Goal: Task Accomplishment & Management: Complete application form

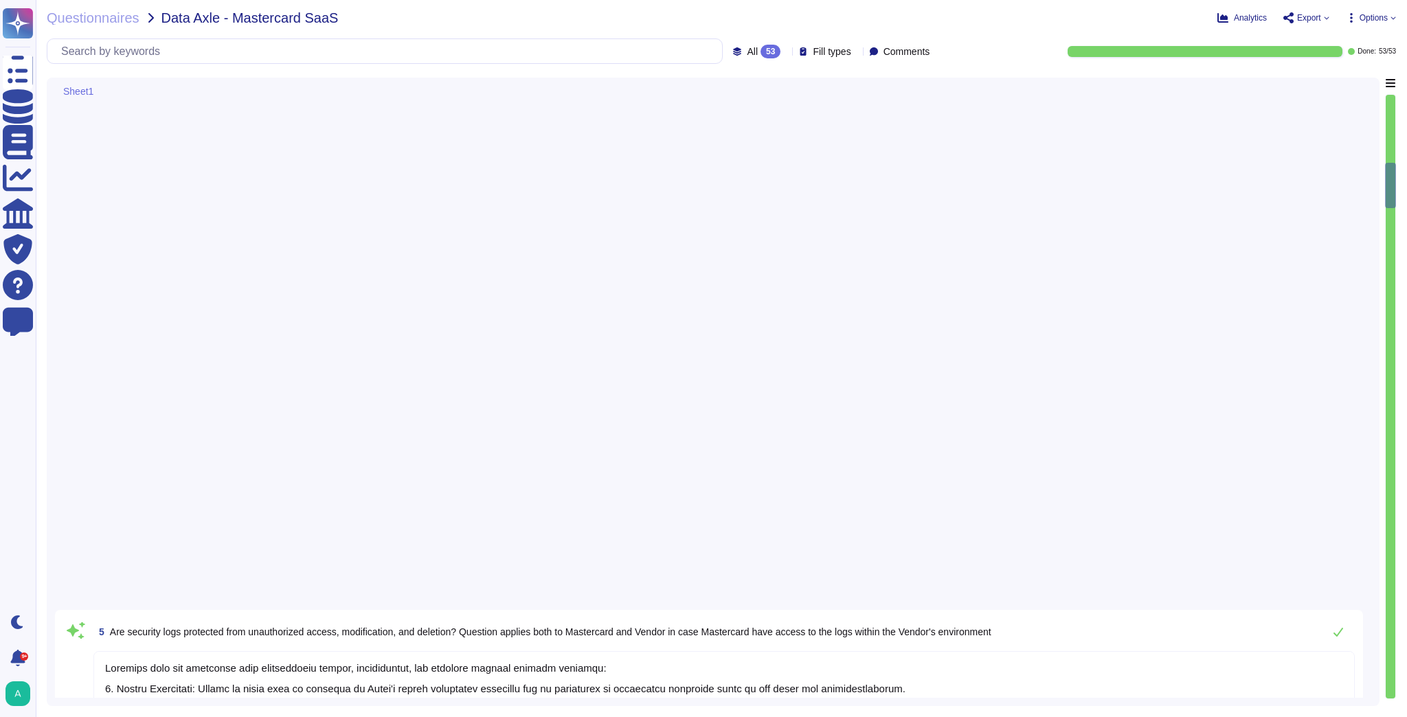
type textarea "Security logs are protected from unauthorized access, modification, and deletio…"
type textarea "Security logs from the SaaS system are sent to [GEOGRAPHIC_DATA], which is used…"
type textarea "Security logs are restricted to authorized personnel only. Access to these logs…"
type textarea "Yes, security logs are generated for various activities, including: - Authorize…"
type textarea "- All changes to user access rights, including account creation, modification, …"
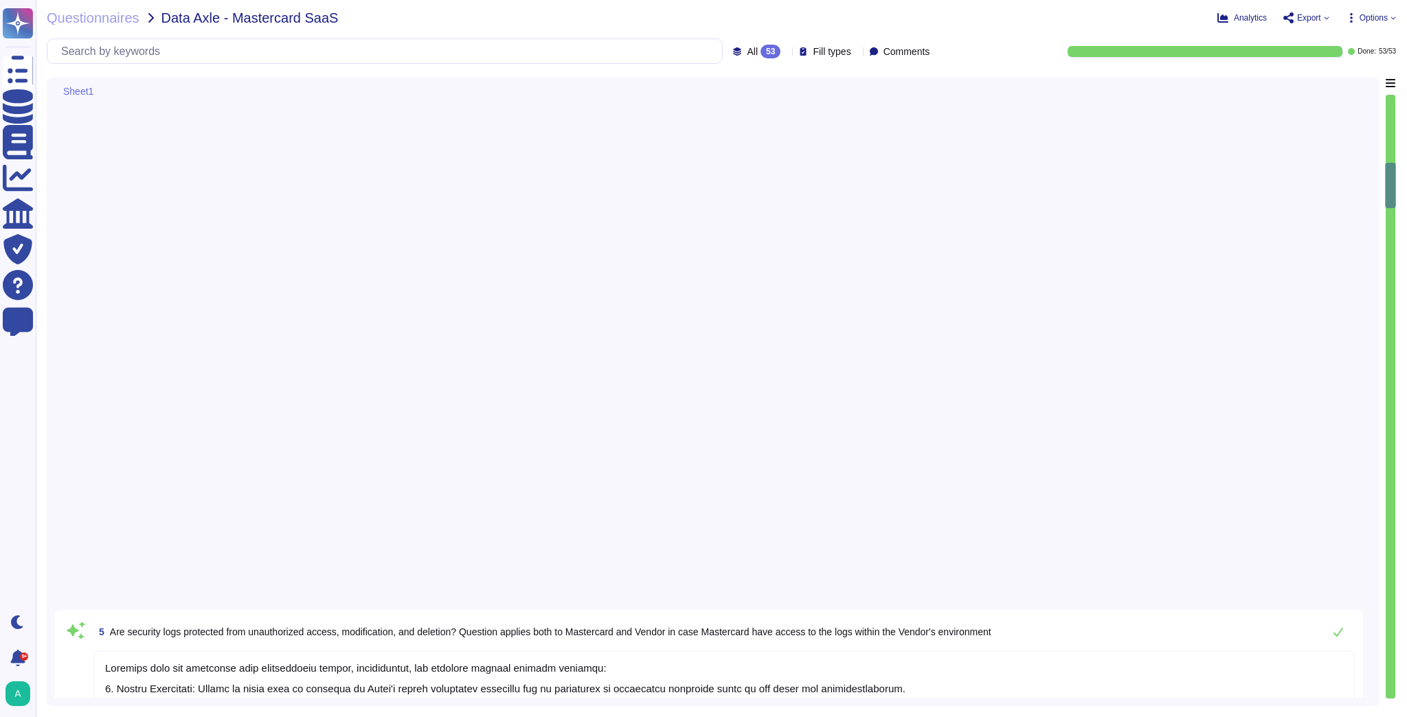
type textarea "Yes"
type textarea "Adobe logs successful and unsuccessful access to security logs, including succe…"
type textarea "Successful and unsuccessful privileged user activities are monitored and logged…"
type textarea "Successful and unsuccessful concurrent user logons are monitored and logged, in…"
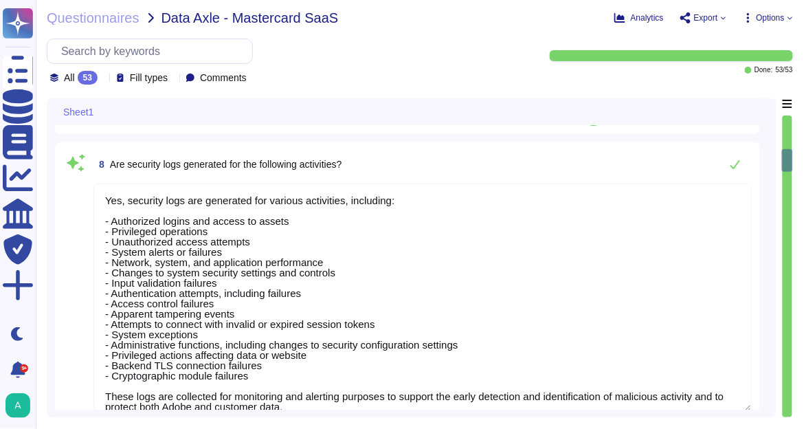
scroll to position [1, 0]
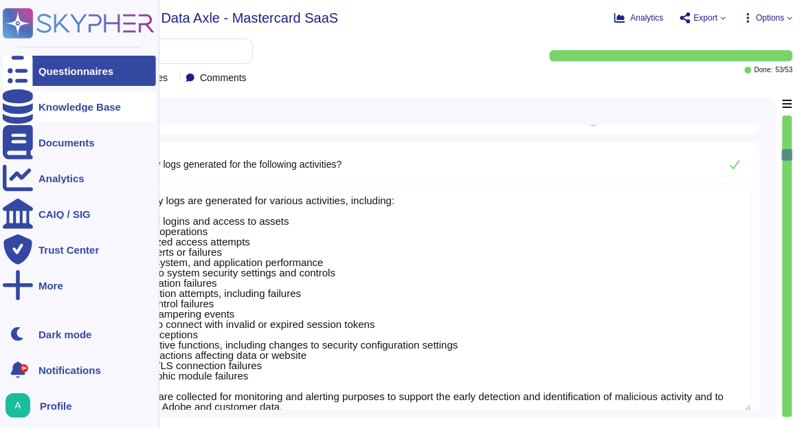
click at [80, 103] on div "Knowledge Base" at bounding box center [79, 107] width 82 height 10
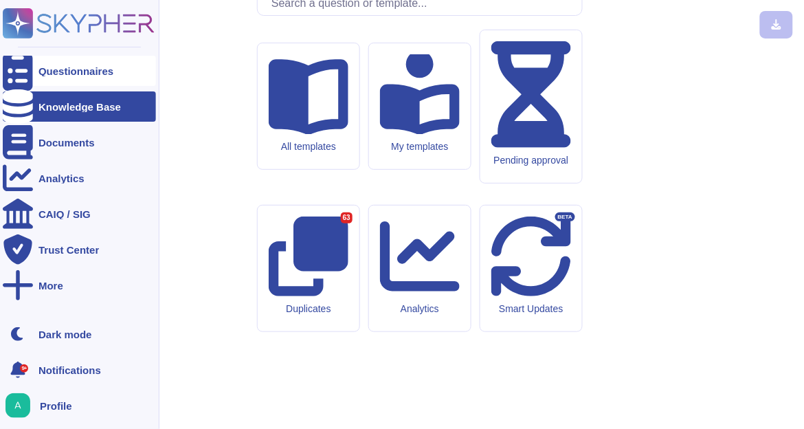
click at [81, 74] on div "Questionnaires" at bounding box center [75, 71] width 75 height 10
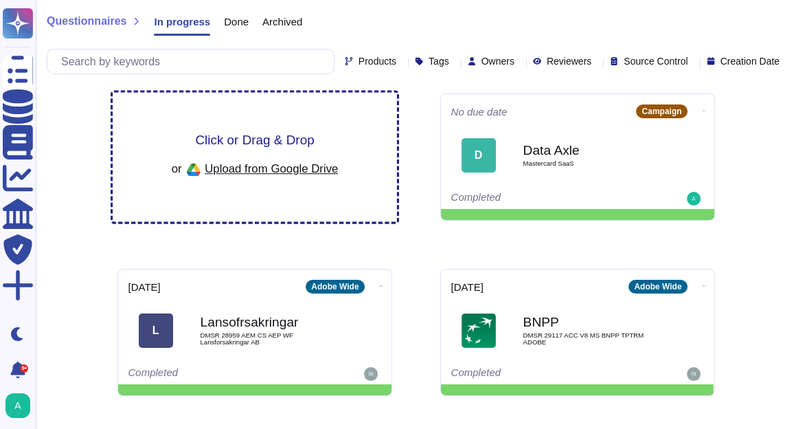
click at [265, 141] on span "Click or Drag & Drop" at bounding box center [254, 139] width 119 height 13
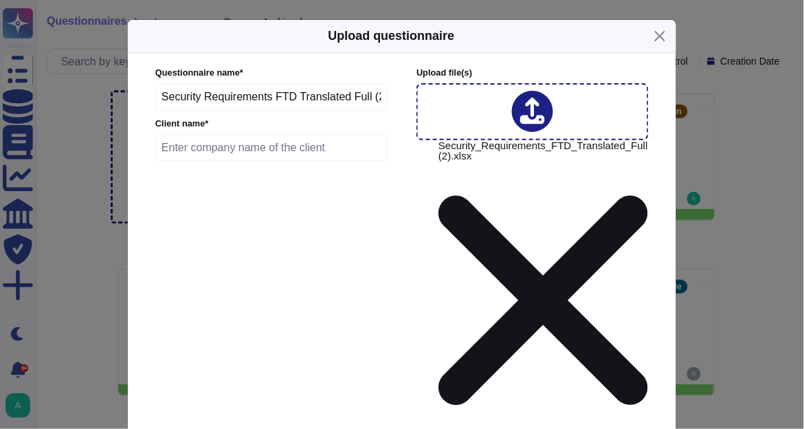
click at [272, 153] on input "text" at bounding box center [271, 147] width 232 height 27
paste input "Editora Ftd S.A."
click at [270, 219] on form "Questionnaire name * Security Requirements FTD Translated Full (2) Client name …" at bounding box center [401, 355] width 493 height 576
type input "Editora Ftd S.A."
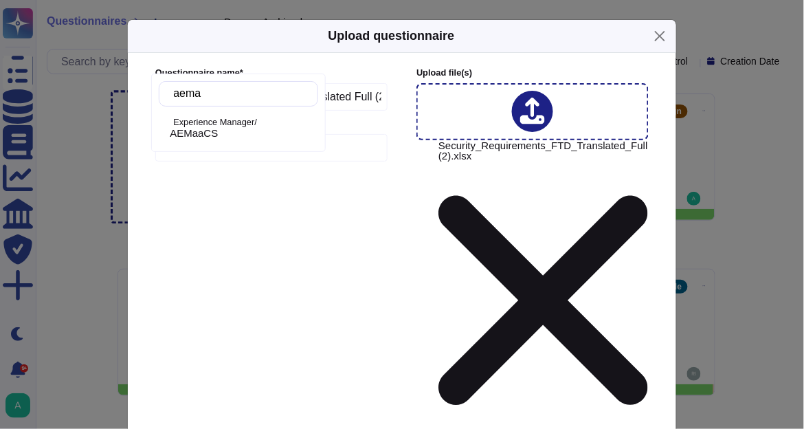
type input "aemaa"
click at [255, 128] on div "AEMaaCS" at bounding box center [241, 133] width 143 height 12
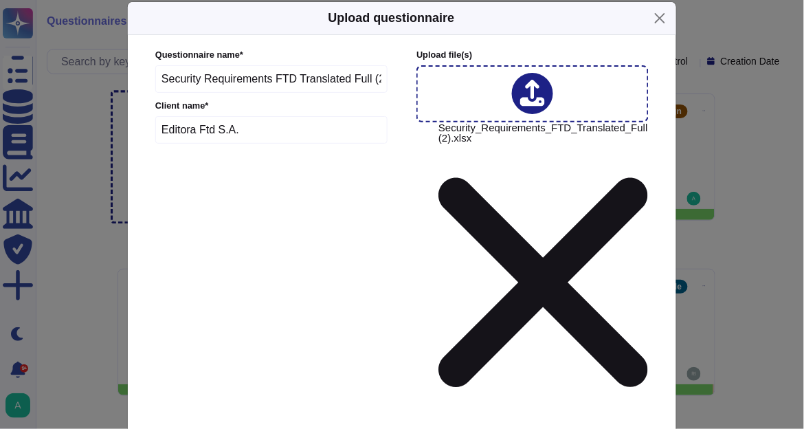
scroll to position [25, 0]
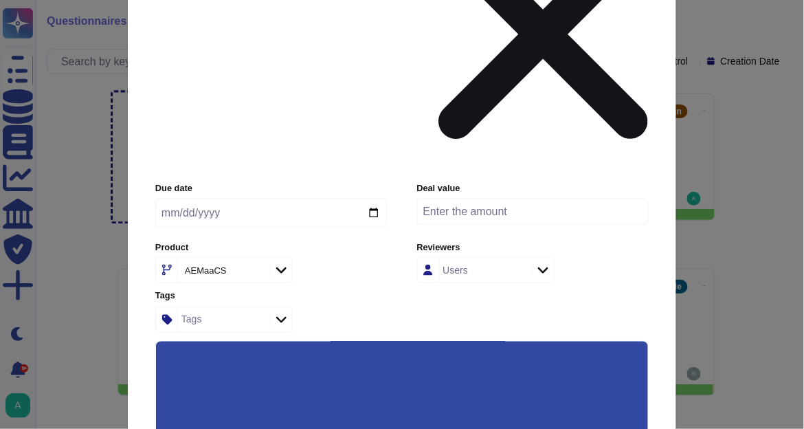
scroll to position [268, 0]
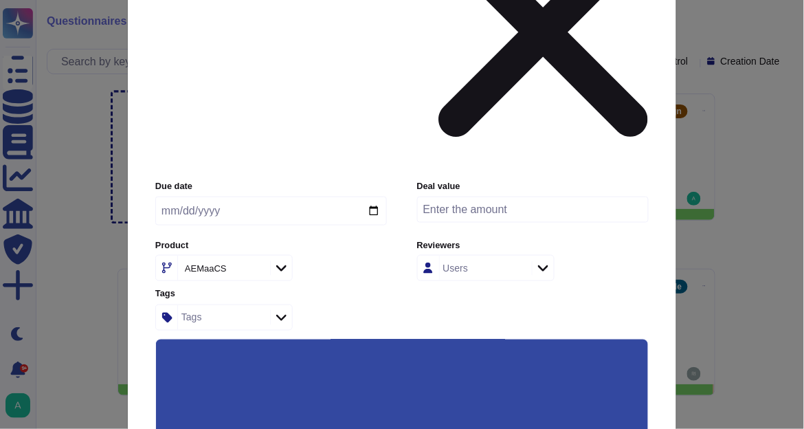
click at [0, 0] on input "Use this questionnaire as a source of suggestions" at bounding box center [0, 0] width 0 height 0
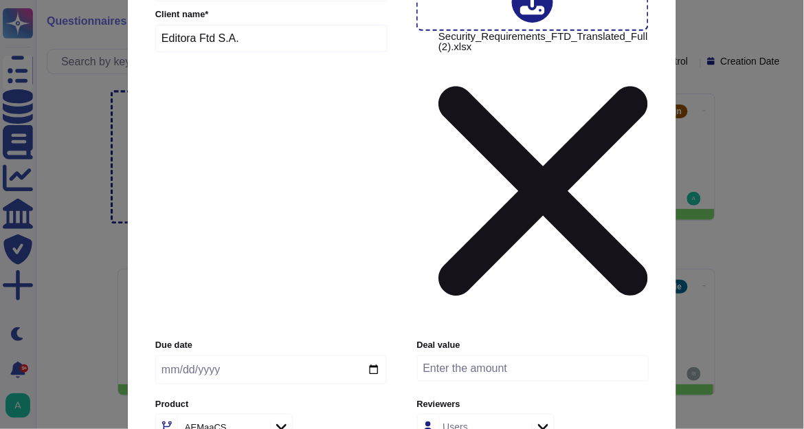
scroll to position [0, 0]
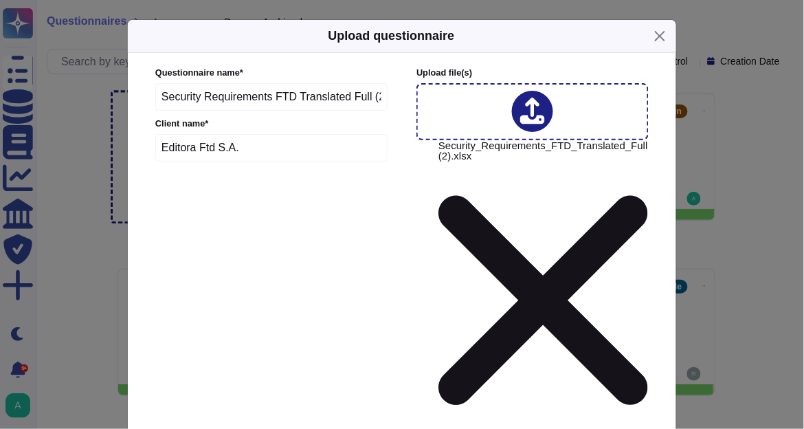
paste input "200000.000"
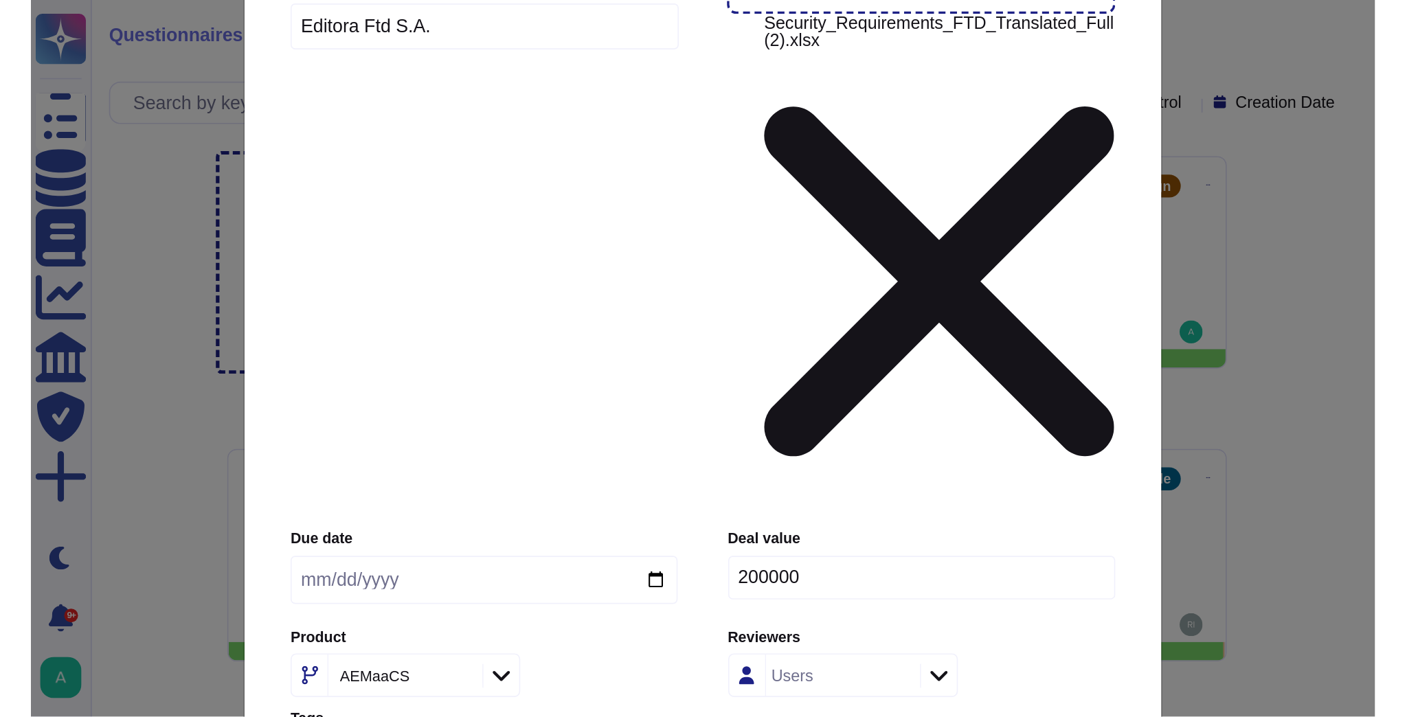
scroll to position [268, 0]
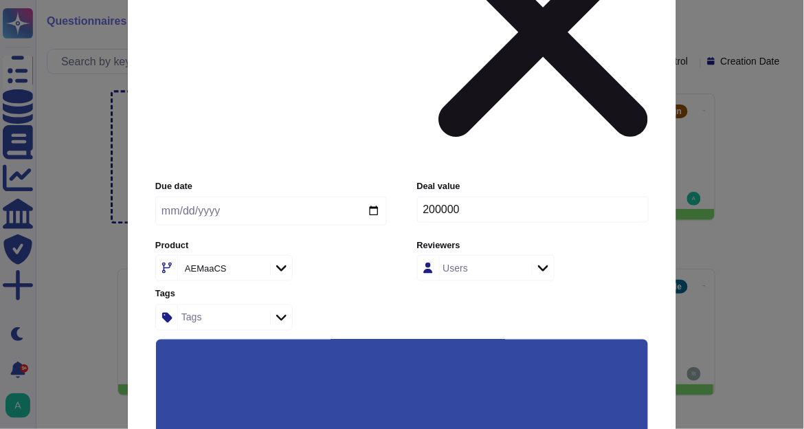
type input "200000"
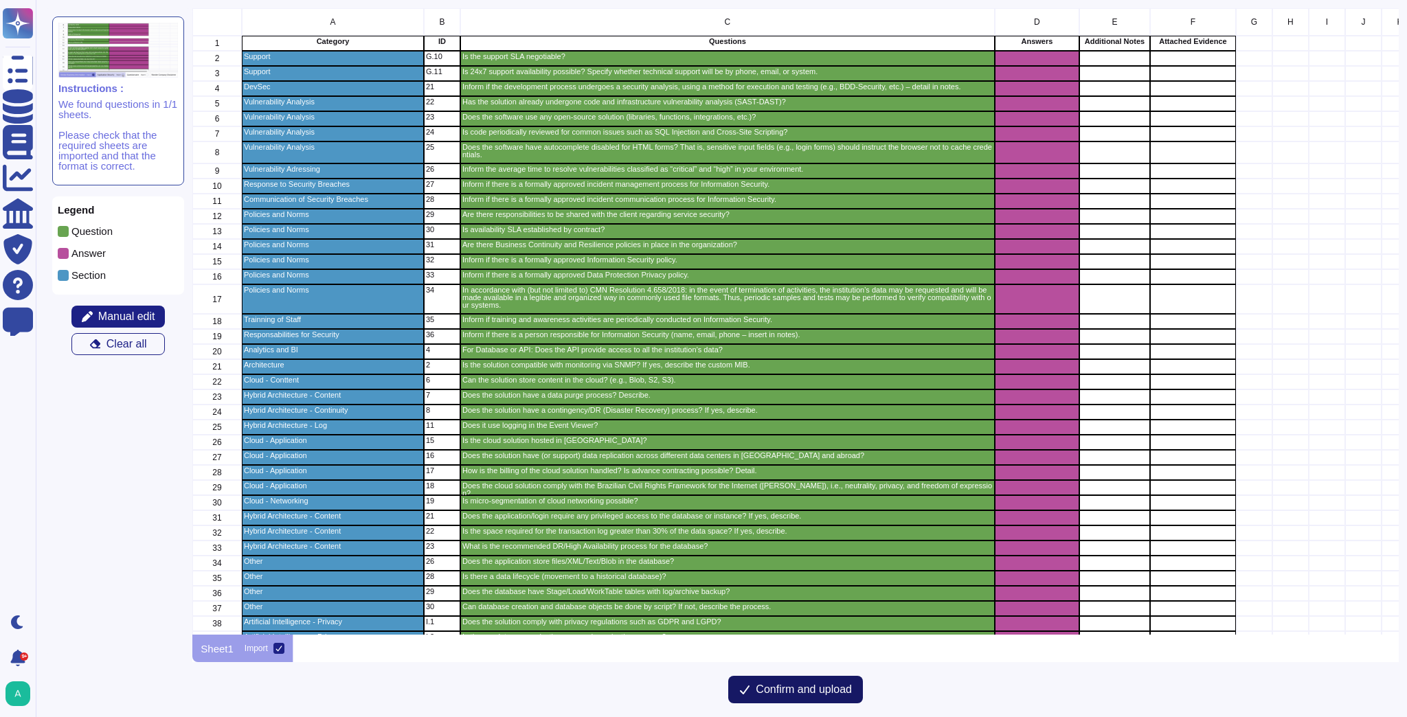
click at [780, 686] on span "Confirm and upload" at bounding box center [804, 689] width 96 height 11
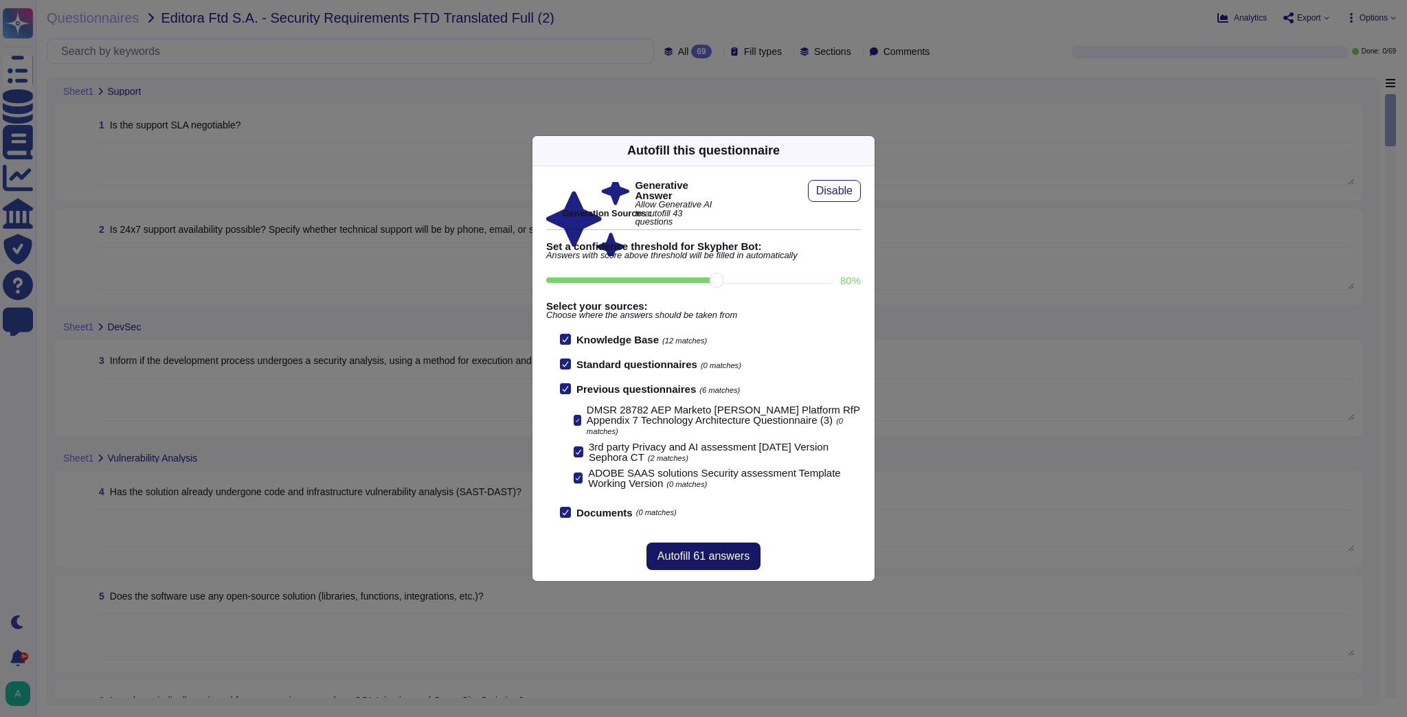
click at [690, 554] on span "Autofill 61 answers" at bounding box center [703, 556] width 92 height 11
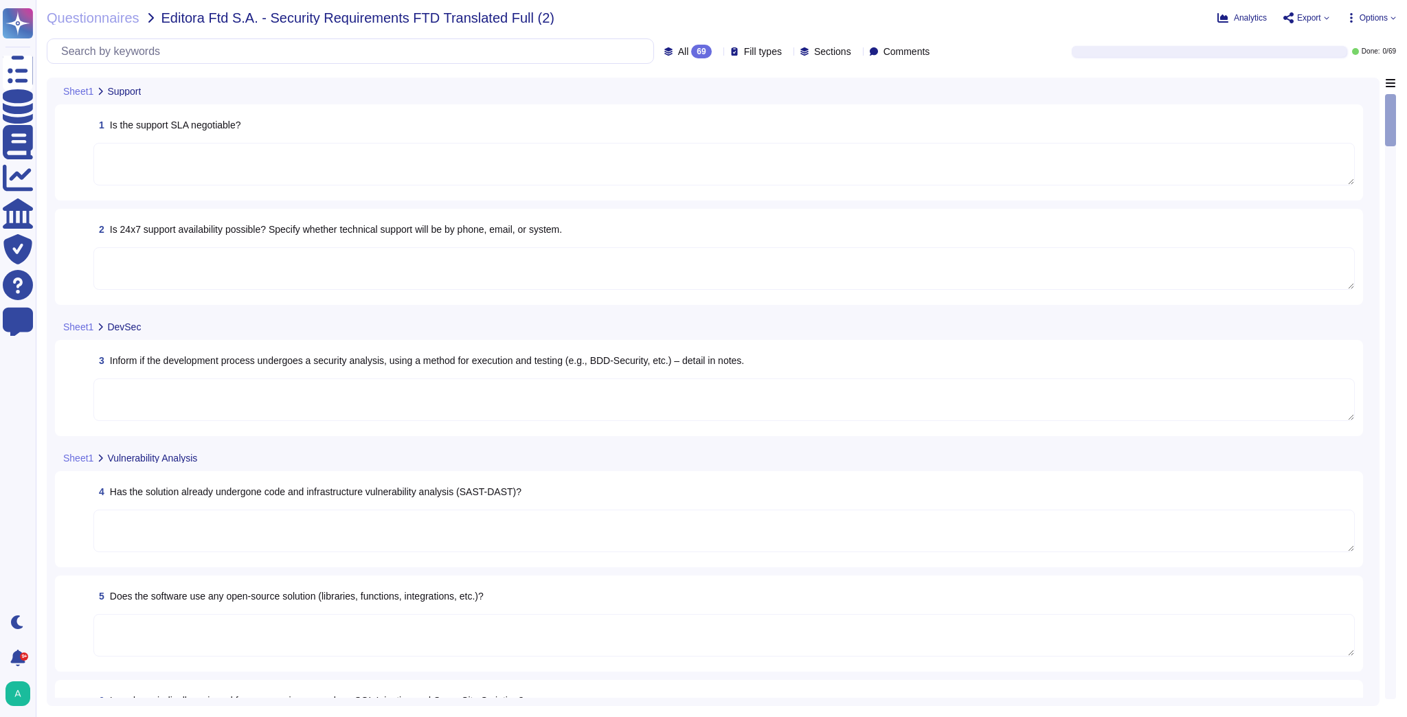
type textarea "The support SLA may vary by contract, and specific terms are covered in the con…"
type textarea "Yes, 24x7 support availability is possible. Adobe provides support through vari…"
type textarea "The development process at Adobe includes a robust Secure Product Lifecycle (SP…"
type textarea "Yes, Adobe's internal Secure Product Lifecycle (SPLC) and vulnerability managem…"
type textarea "Yes, Adobe is heavily involved in the Open Source community, and several of its…"
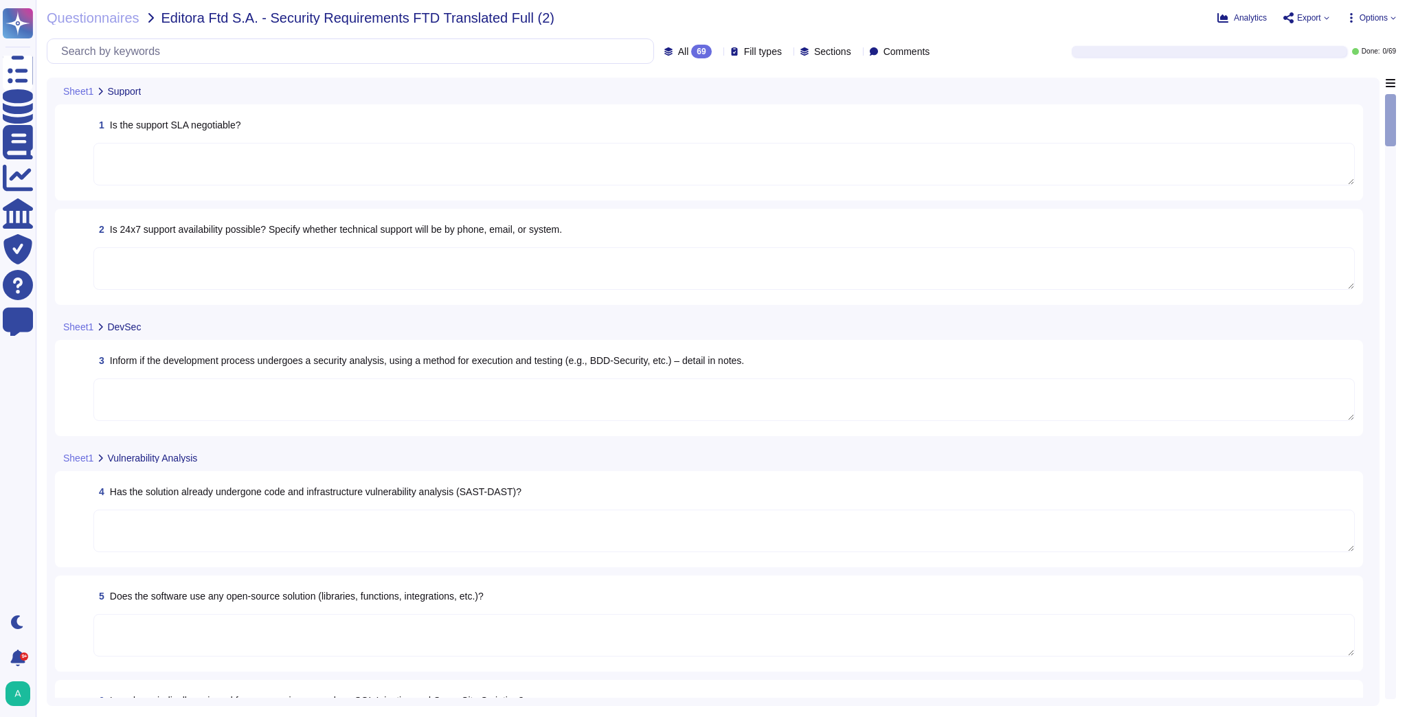
type textarea "Yes, code is periodically reviewed for common issues such as SQL Injection and …"
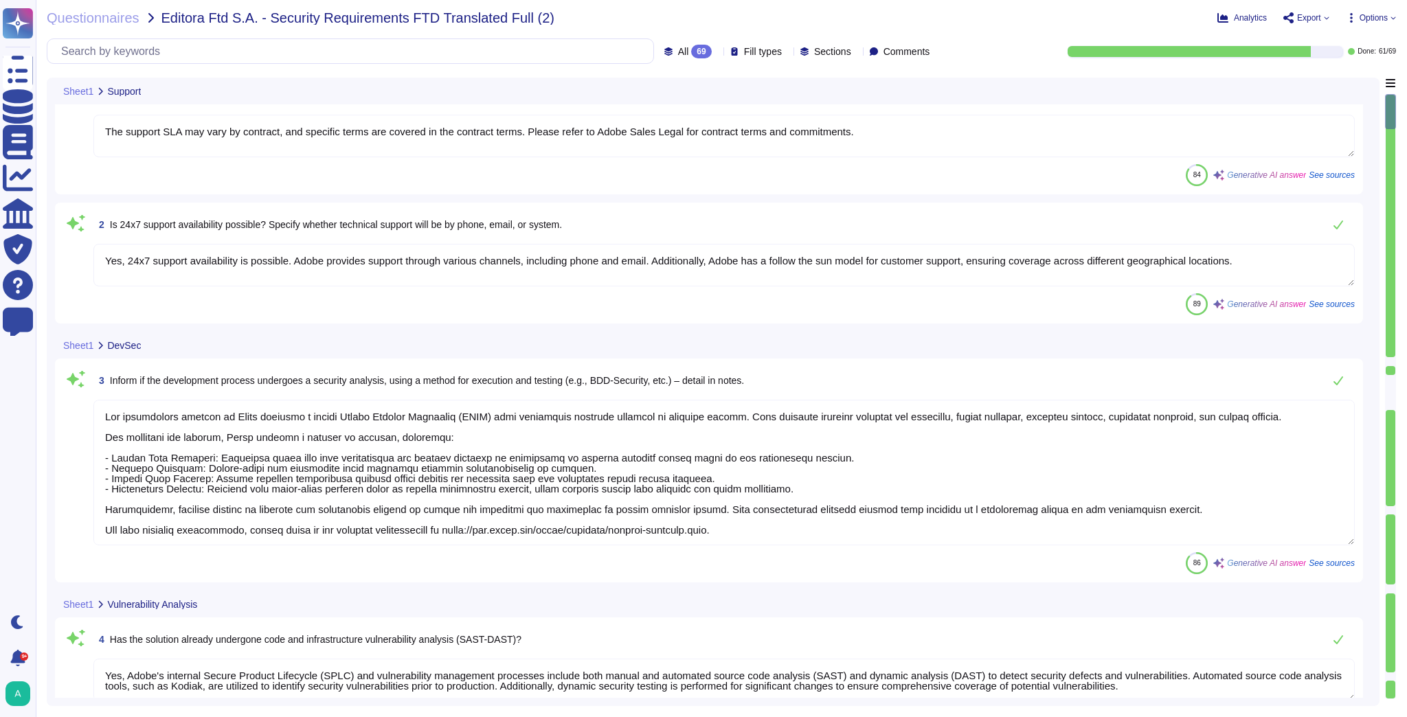
type textarea "Adobe has an unapproved software list that employees are not permitted to downl…"
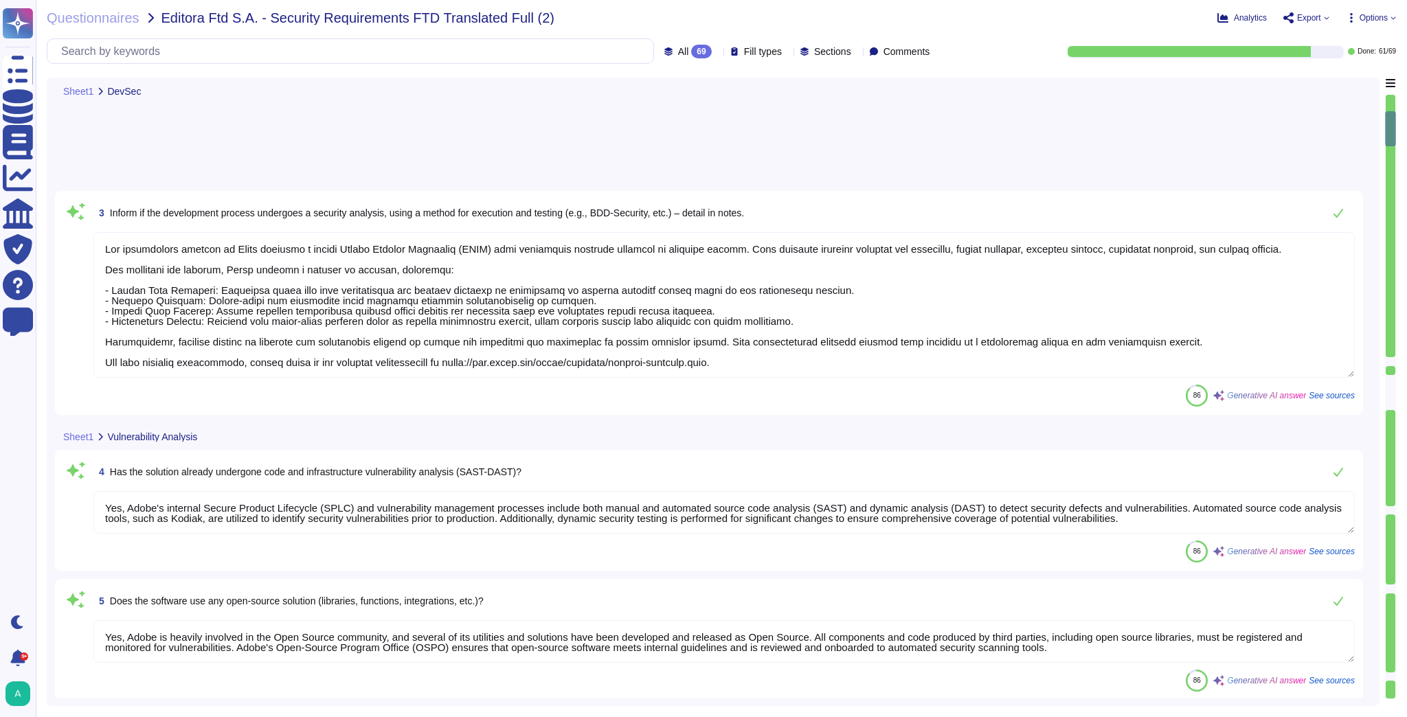
type textarea "Security patches must be applied according to the timelines and severity level …"
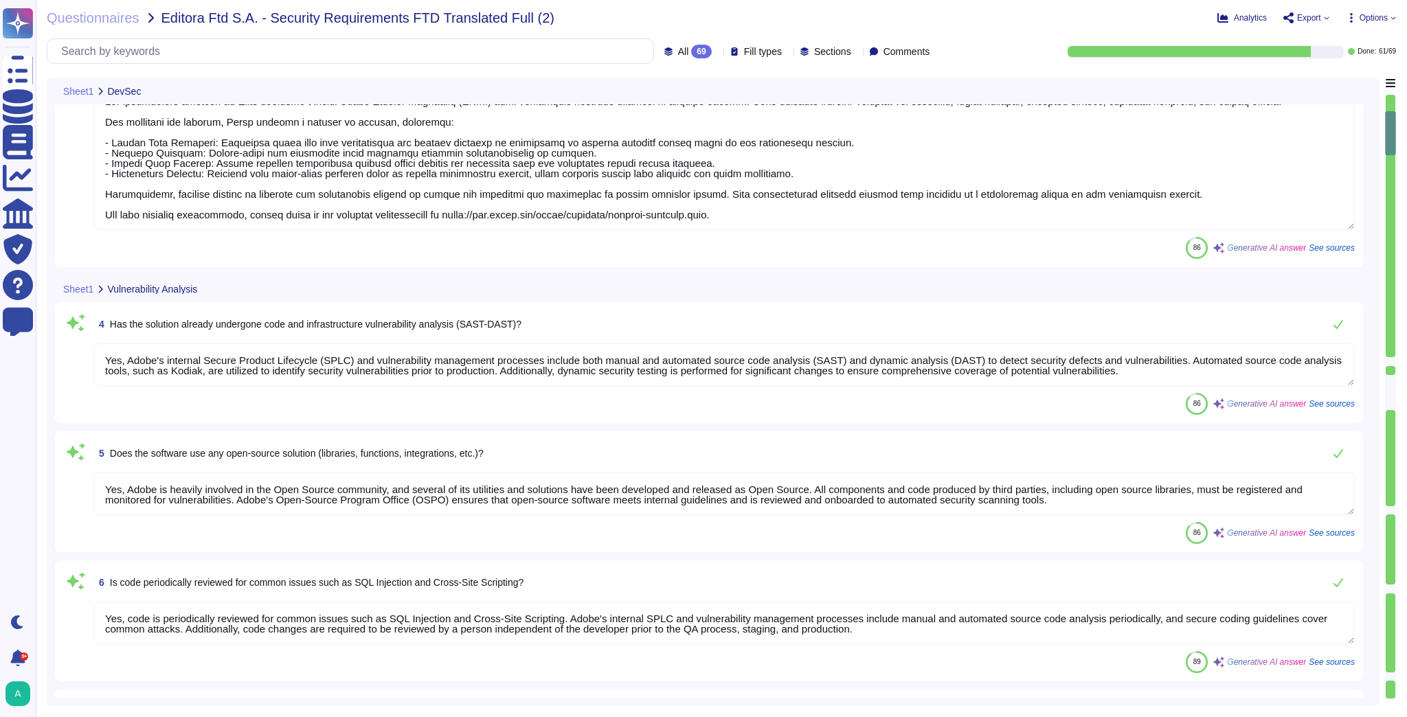
type textarea "Yes, Adobe has a documented and approved incident response plan in place to ass…"
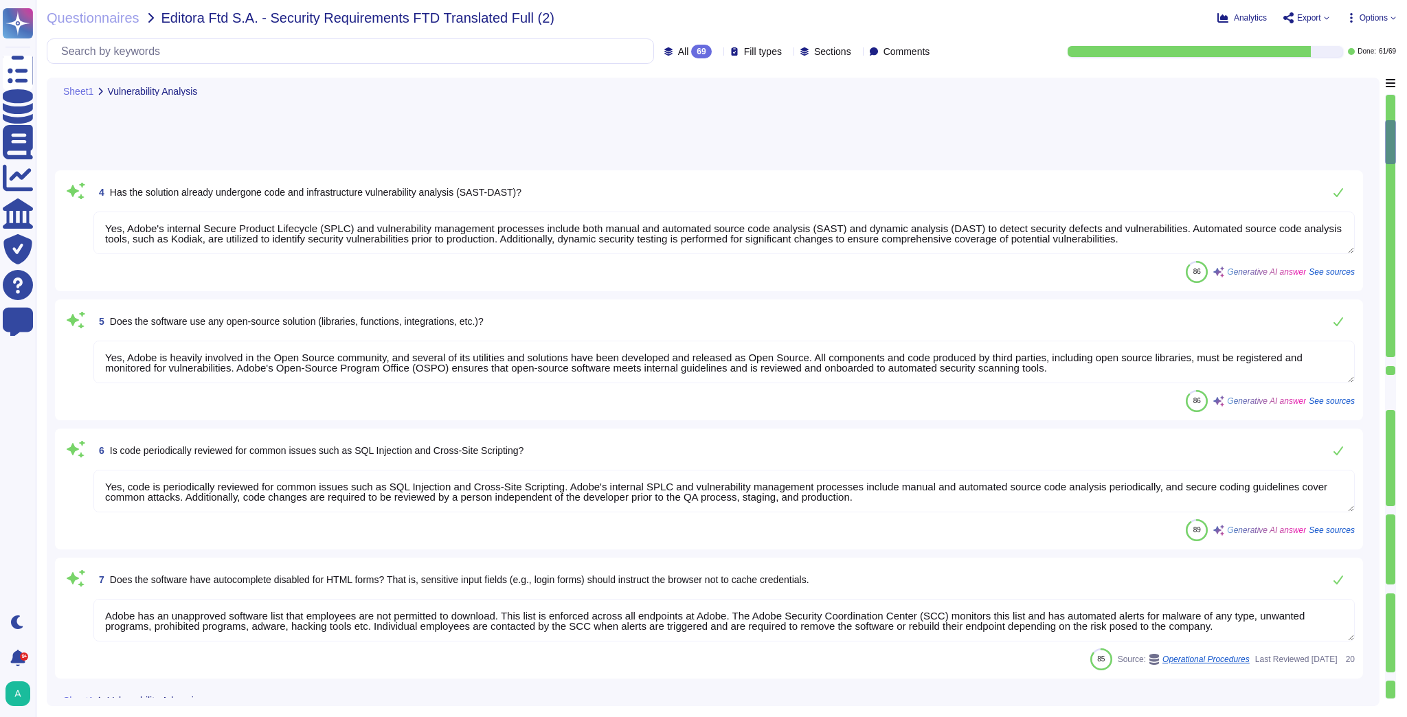
type textarea "Yes, Adobe has a documented and approved incident response plan in place that i…"
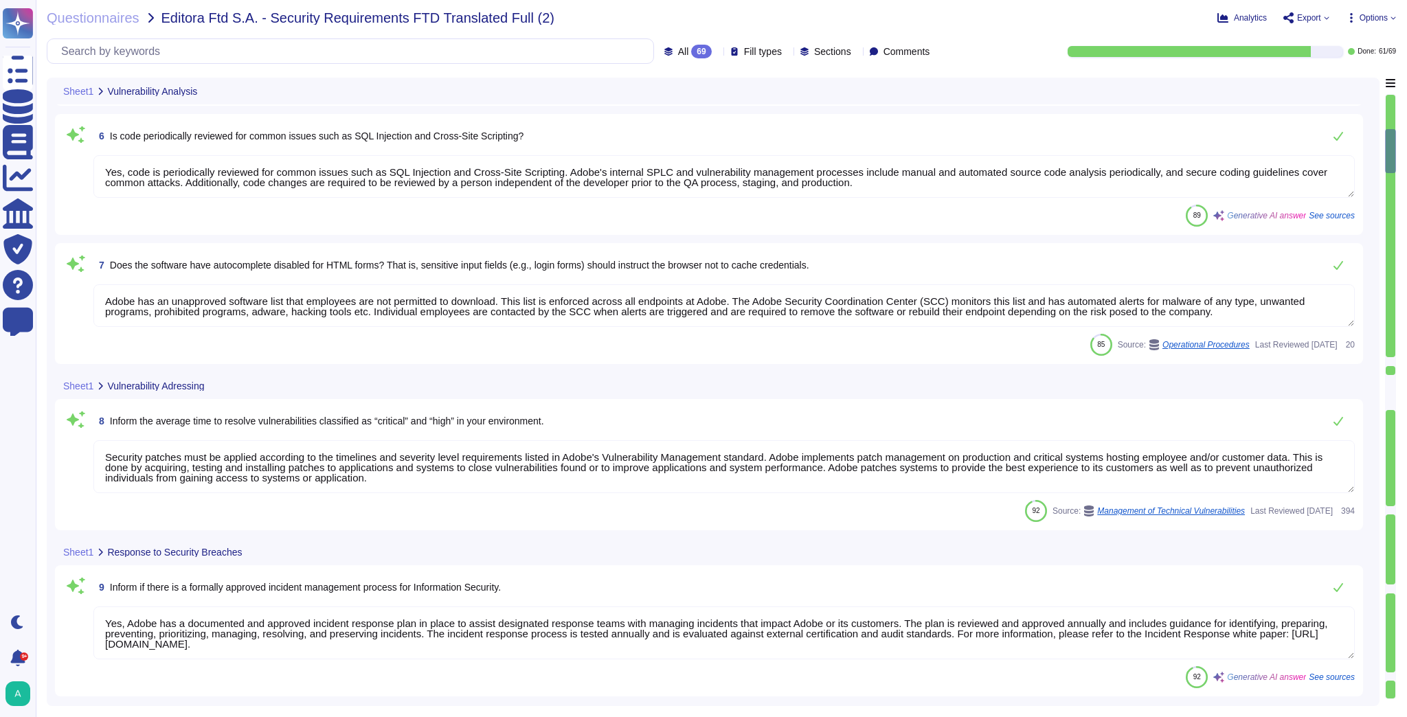
scroll to position [769, 0]
type textarea "Yes, there are responsibilities to be shared with the client regarding service …"
type textarea "Yes, availability SLAs are established by contract. Vendors supplying services …"
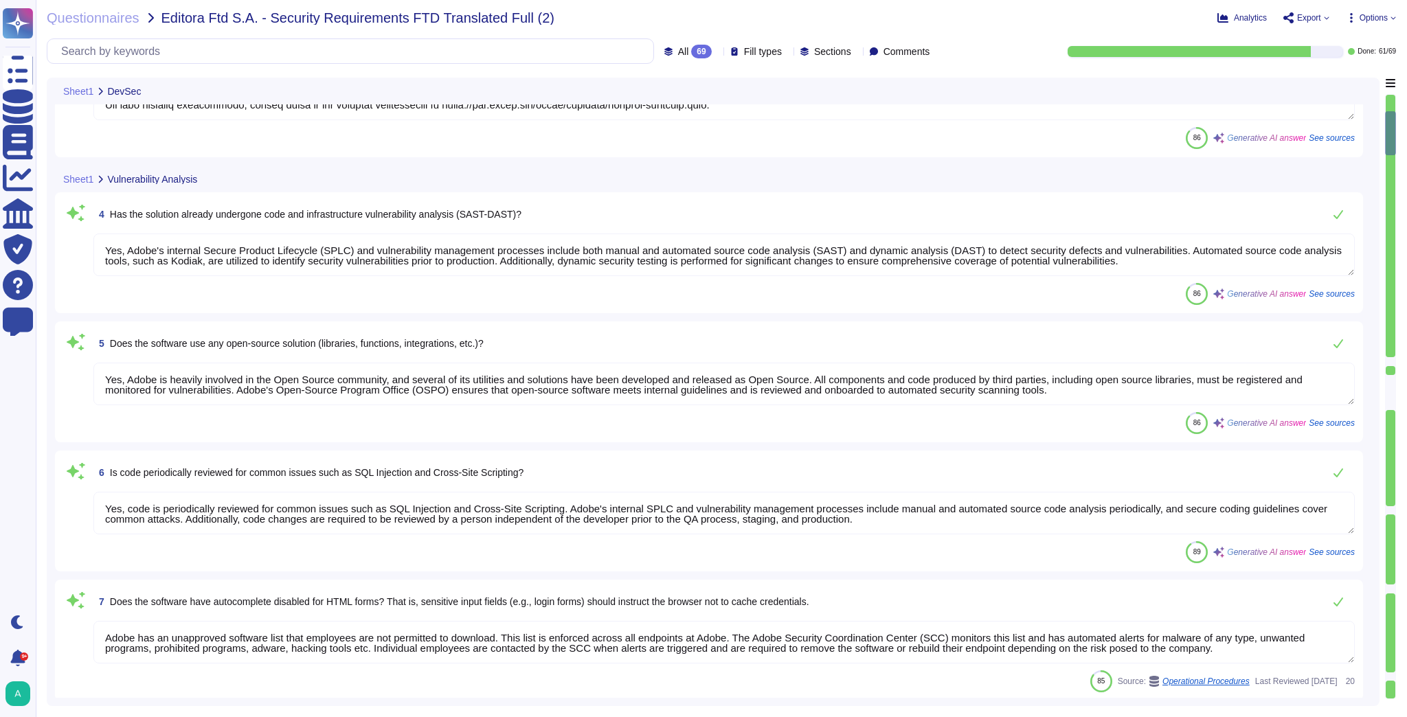
type textarea "The development process at Adobe includes a robust Secure Product Lifecycle (SP…"
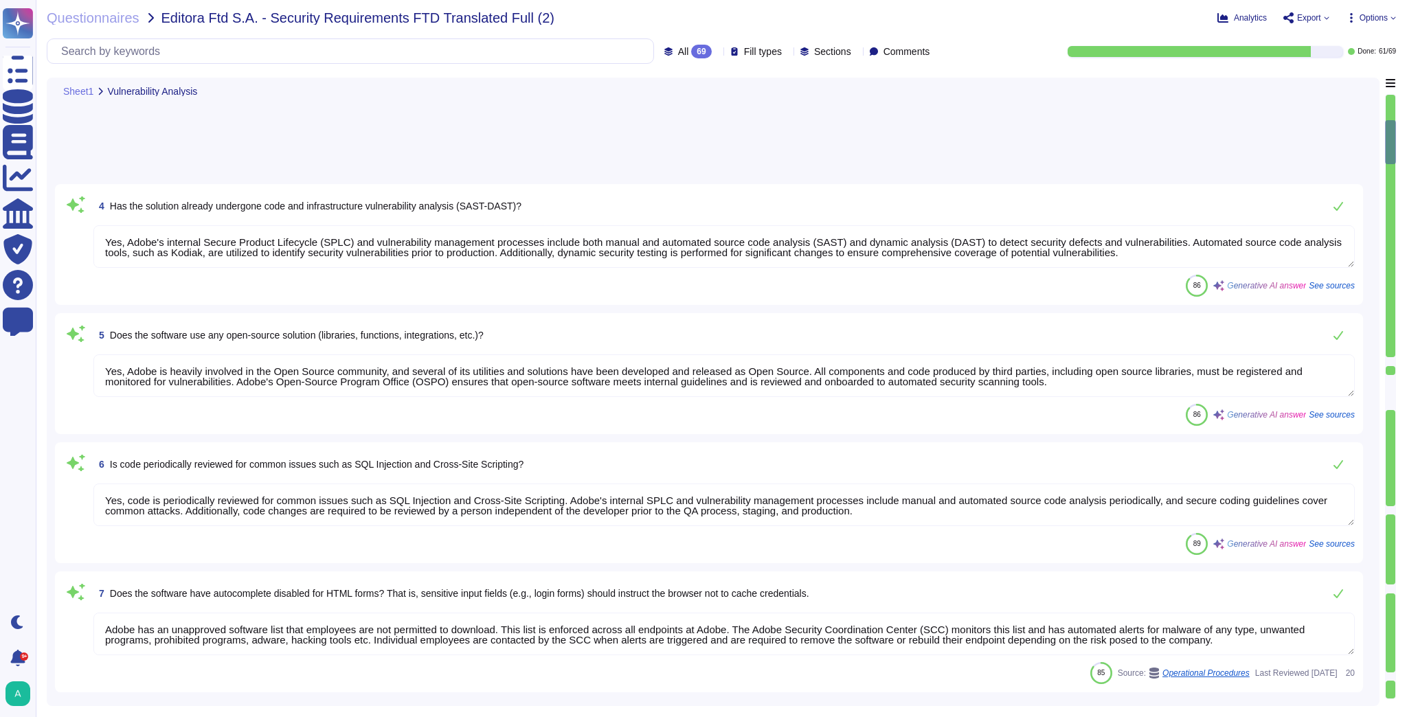
type textarea "Yes, Adobe has a documented and approved incident response plan in place that i…"
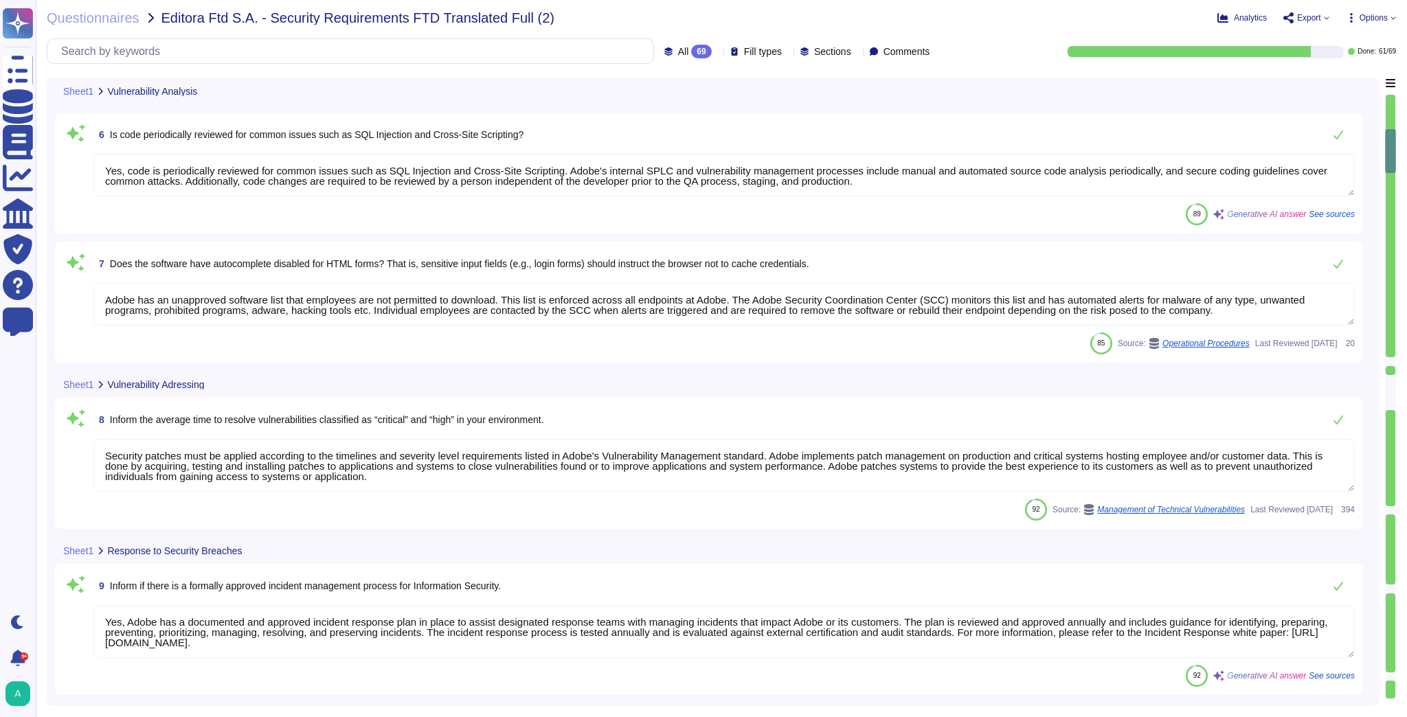
type textarea "Yes, there are responsibilities to be shared with the client regarding service …"
type textarea "Yes, availability SLAs are established by contract. Vendors supplying services …"
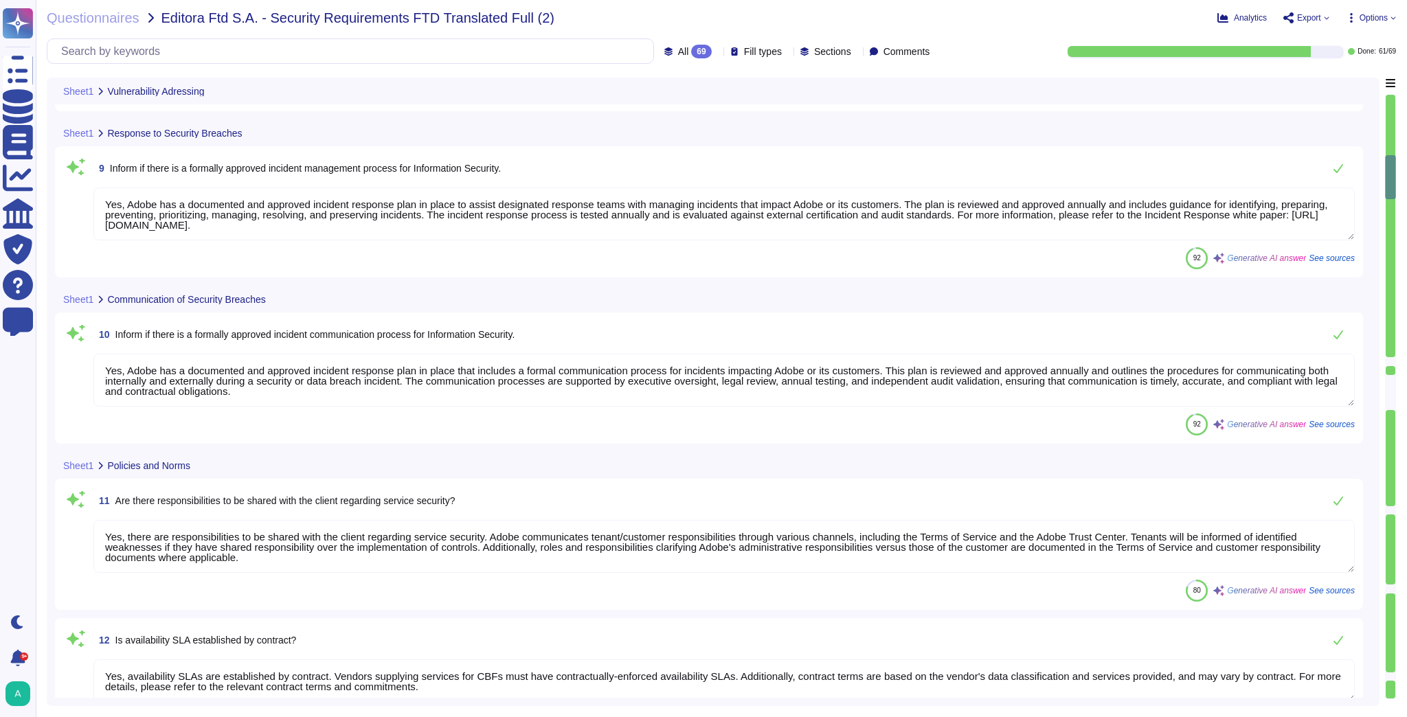
type textarea "Yes, there is a Business Continuity Policy that has been approved by management…"
type textarea "Yes, Adobe has a formally approved Information Security Policy that outlines th…"
type textarea "Yes, Adobe has a formally approved Privacy Policy that describes the privacy pr…"
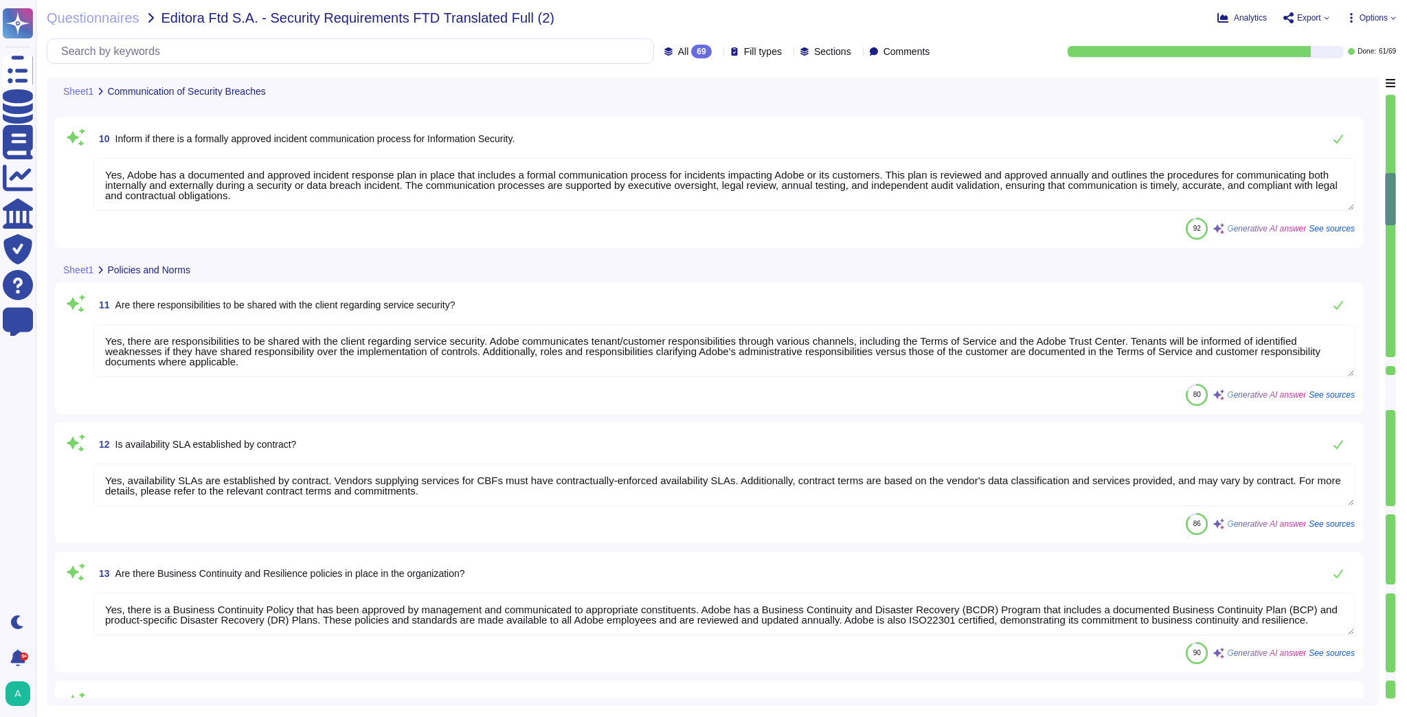
type textarea "Files are validated to ensure they have proper formats."
type textarea "Adobe conducts mandatory, annual Security Awareness Training for all employees,…"
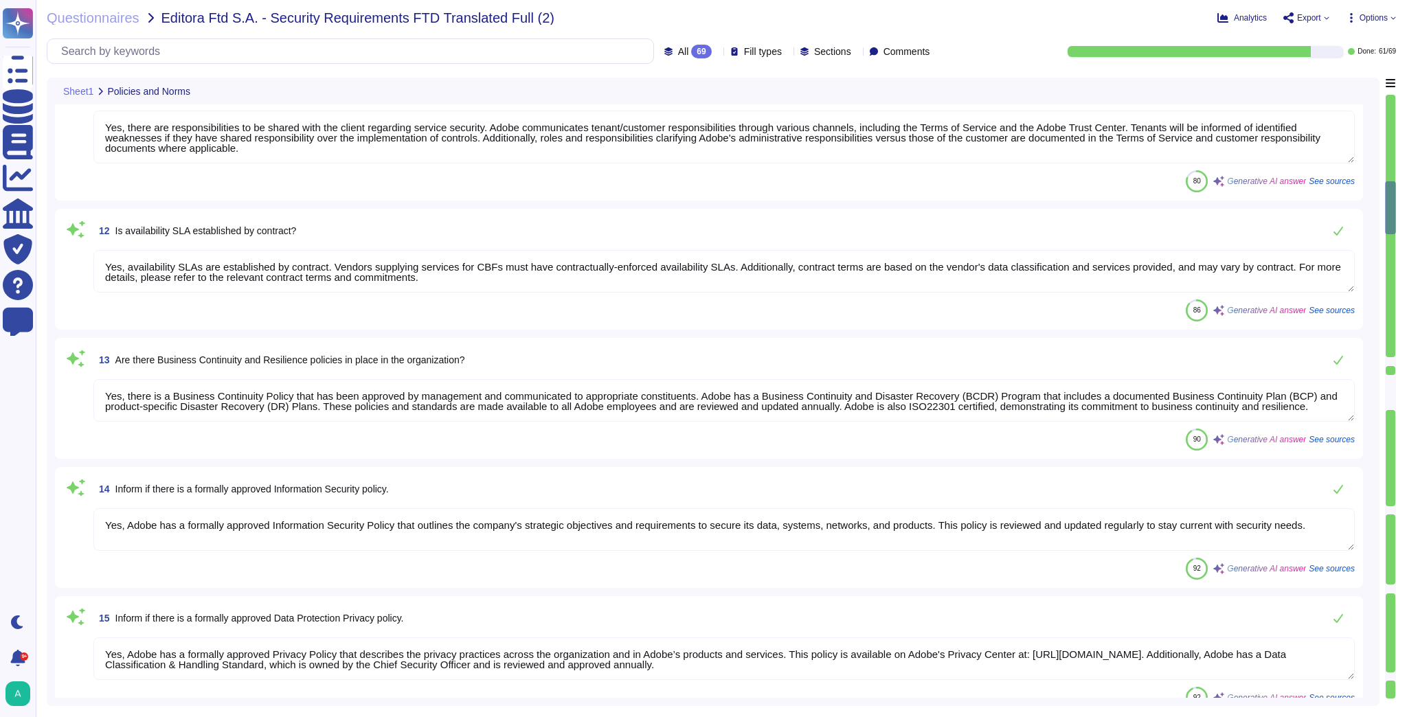
type textarea "Adobe has a dedicated Chief Security Officer who is responsible for security, a…"
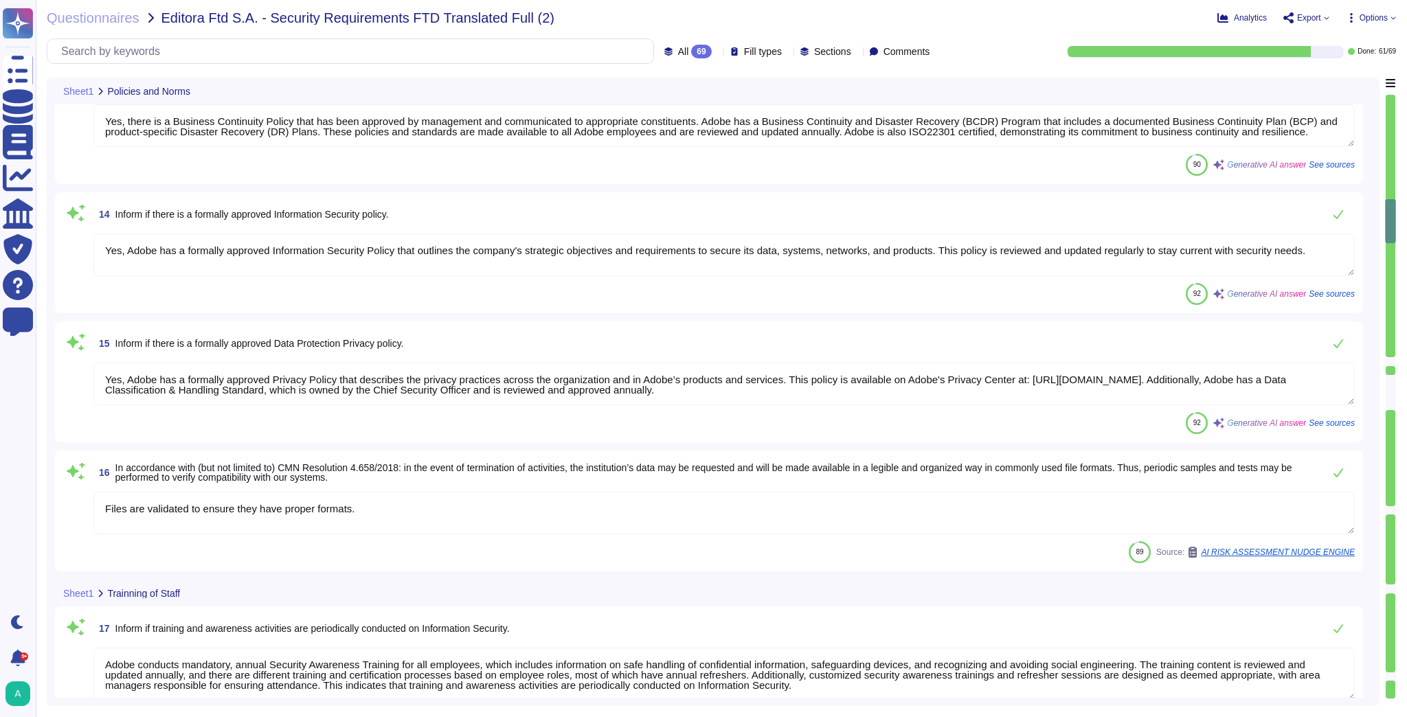
type textarea "Adobe offers several APIs to its clients, enabling them to integrate Adobe serv…"
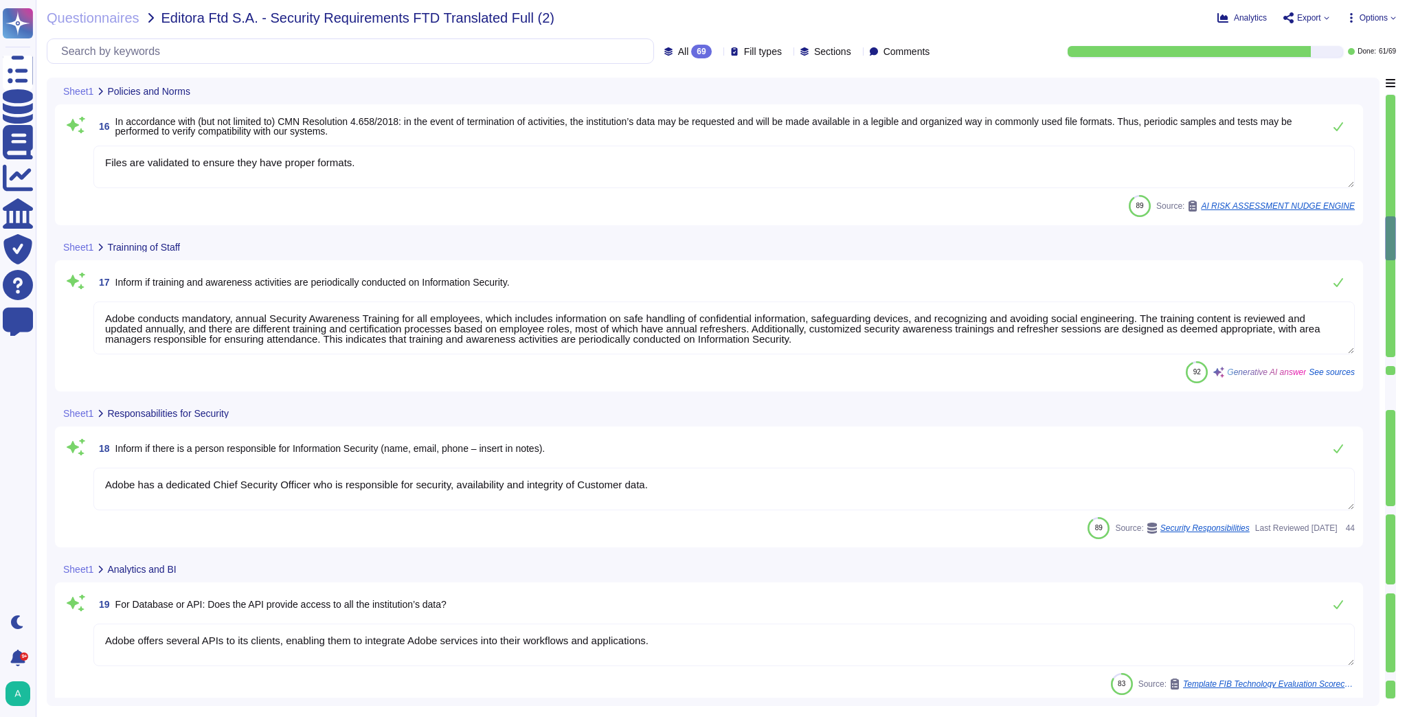
type textarea "Adobe uses Splunk for its SIEM. For some offerings, customer can retrieve appli…"
type textarea "Yes, the solution can store content in the cloud using AWS S3 buckets or Azure …"
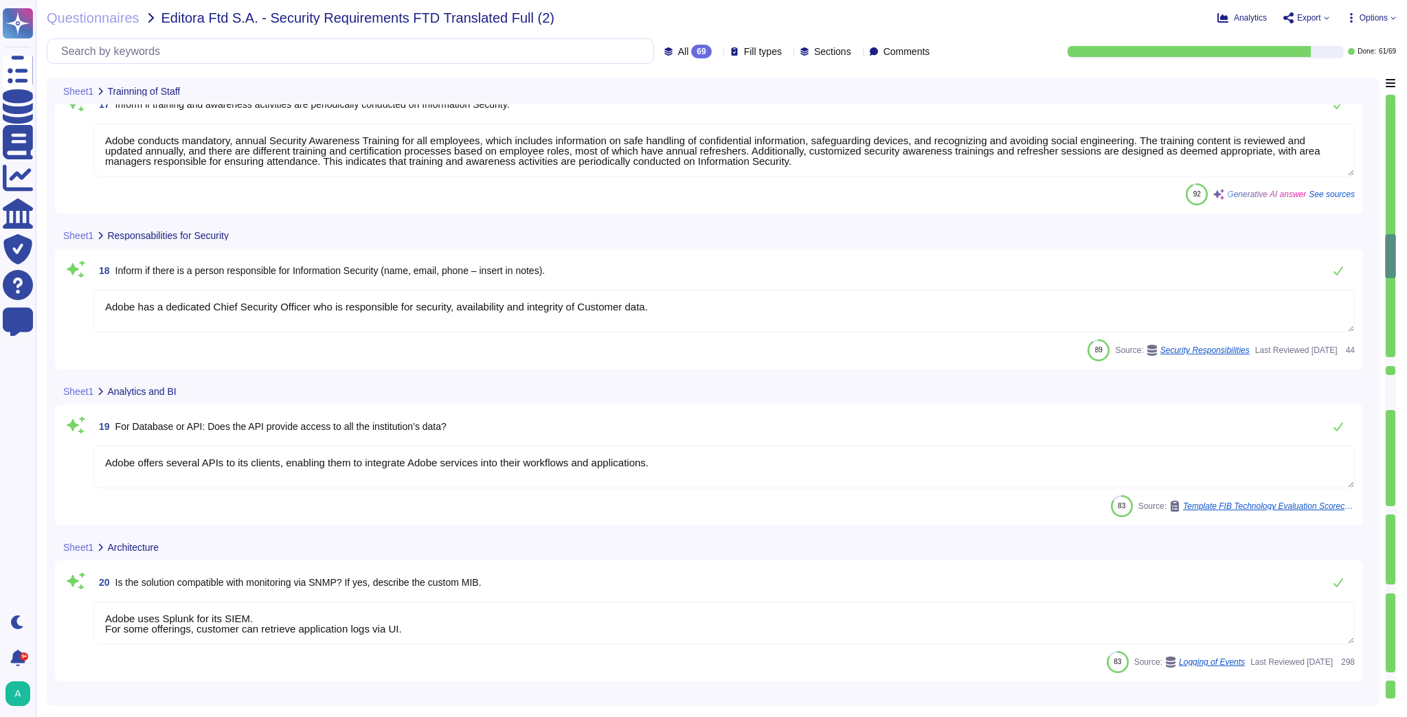
type textarea "Yes, the solution has a data purge process in place. Customer data is removed f…"
type textarea "Yes, Adobe has a comprehensive Disaster Recovery (DR) process as part of its Bu…"
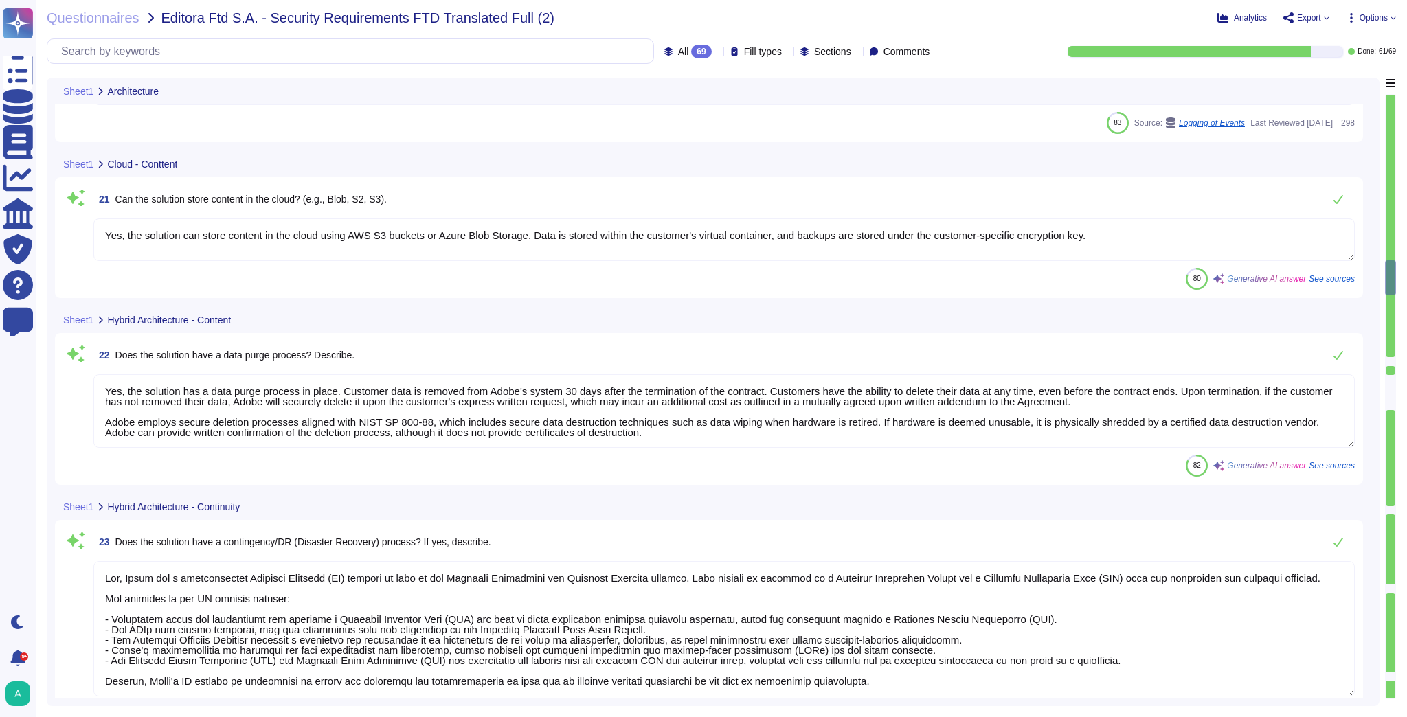
type textarea "Logs identify or contain at least the following elements, directly or indirectl…"
type textarea "Data that is stored in the Cloud will reside in the region instance appropriate…"
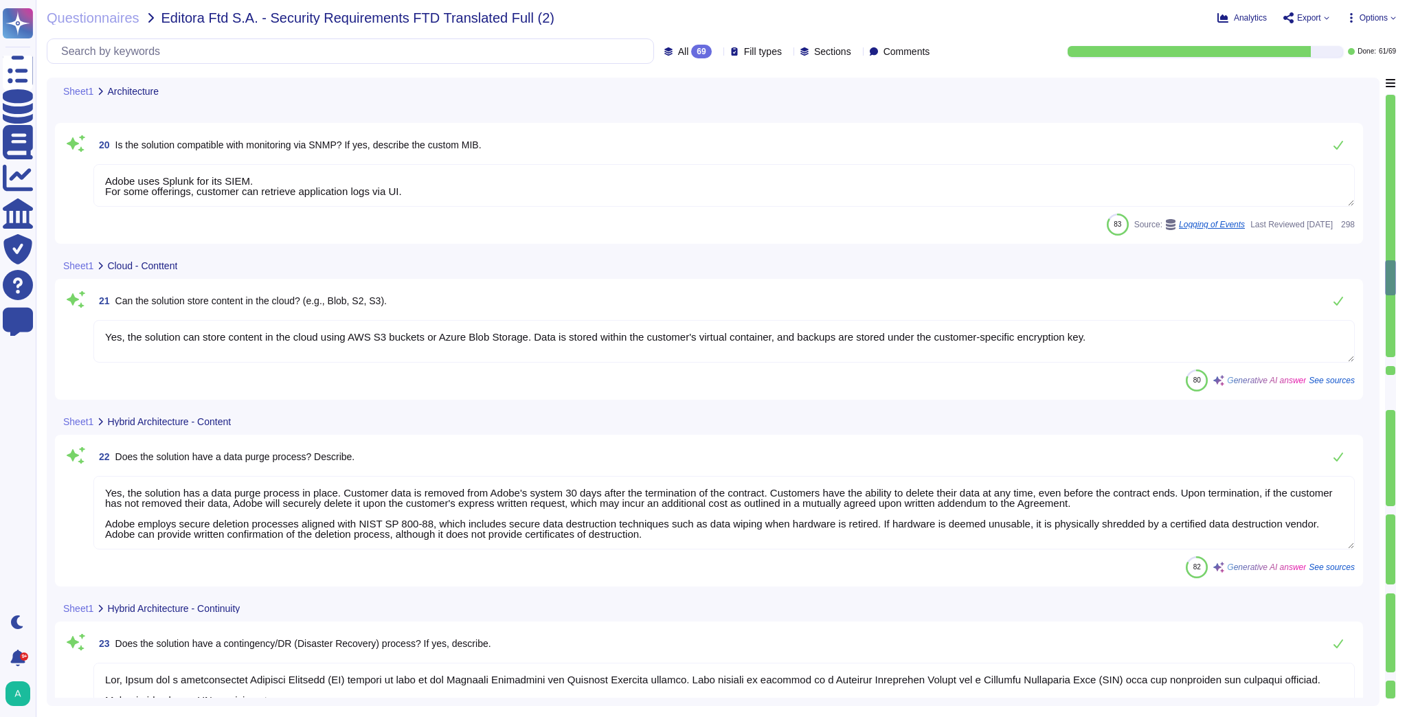
scroll to position [2692, 0]
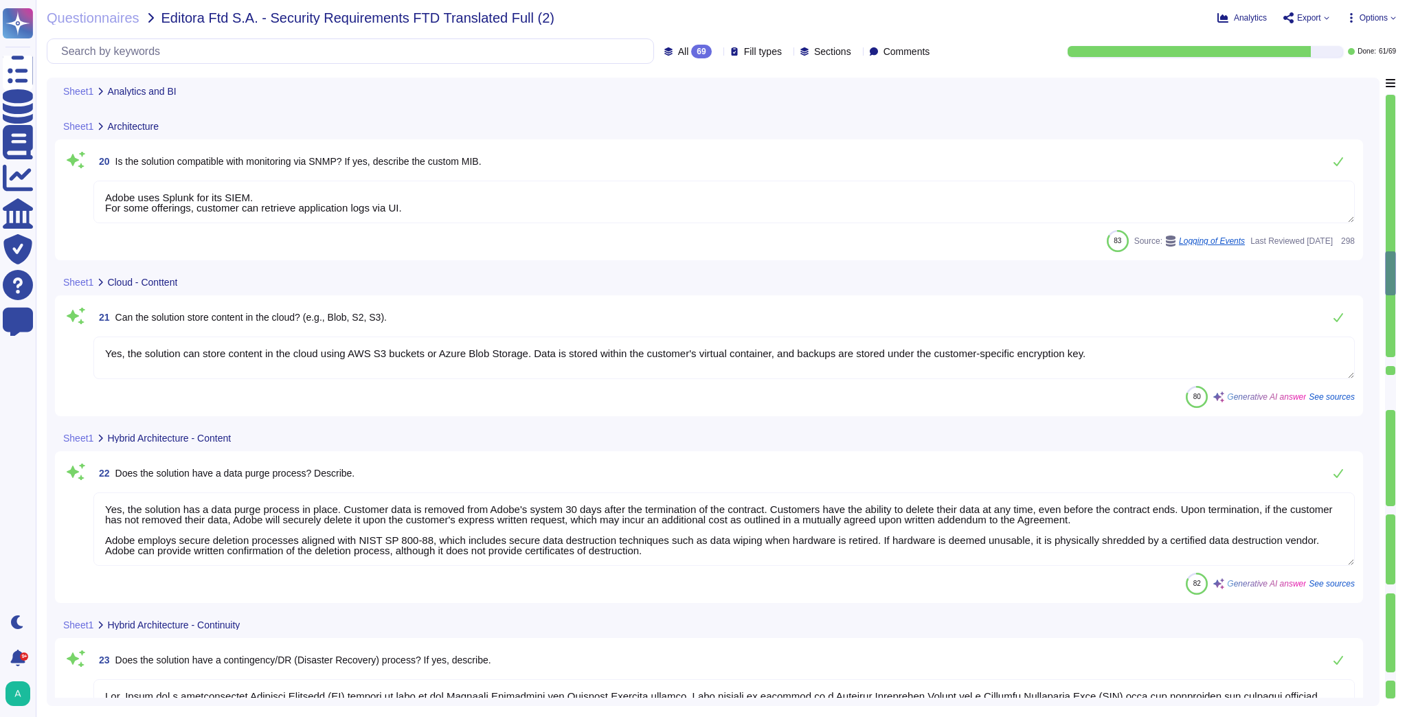
type textarea "Adobe offers several APIs to its clients, enabling them to integrate Adobe serv…"
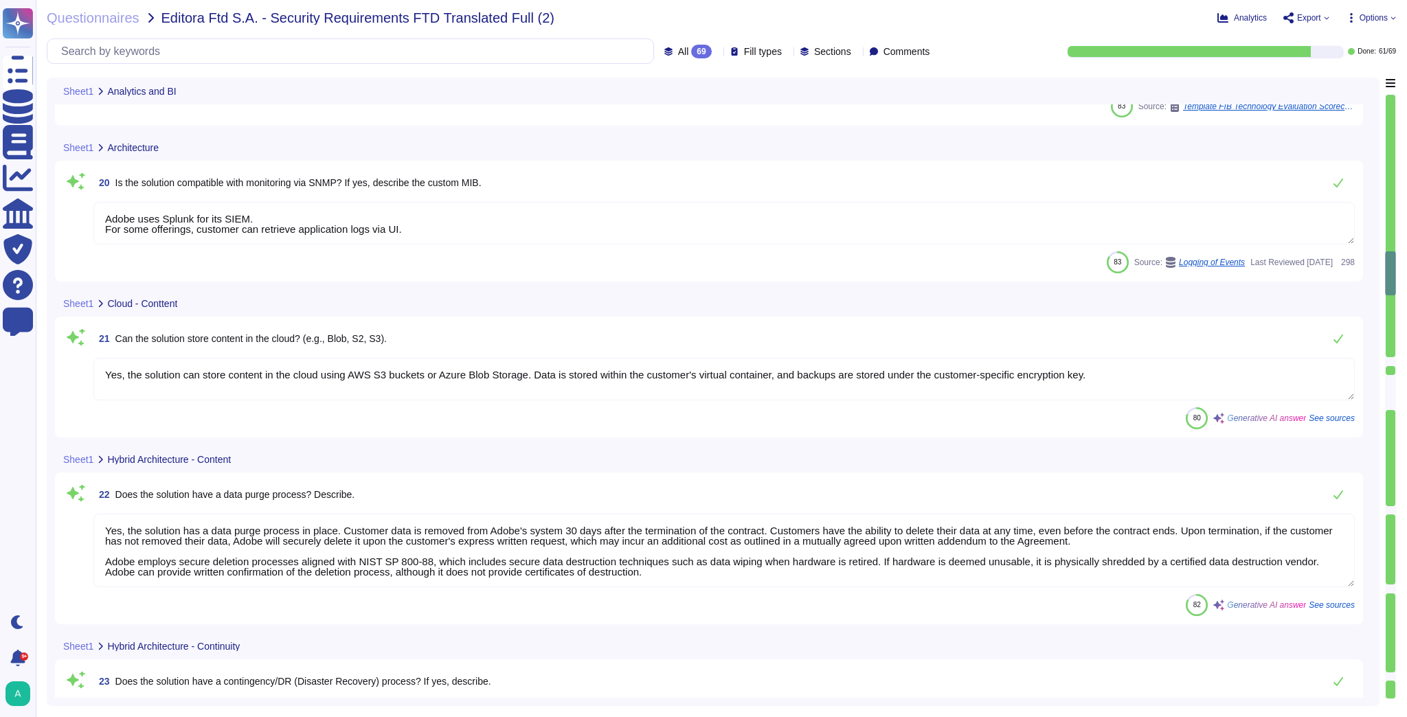
scroll to position [2637, 0]
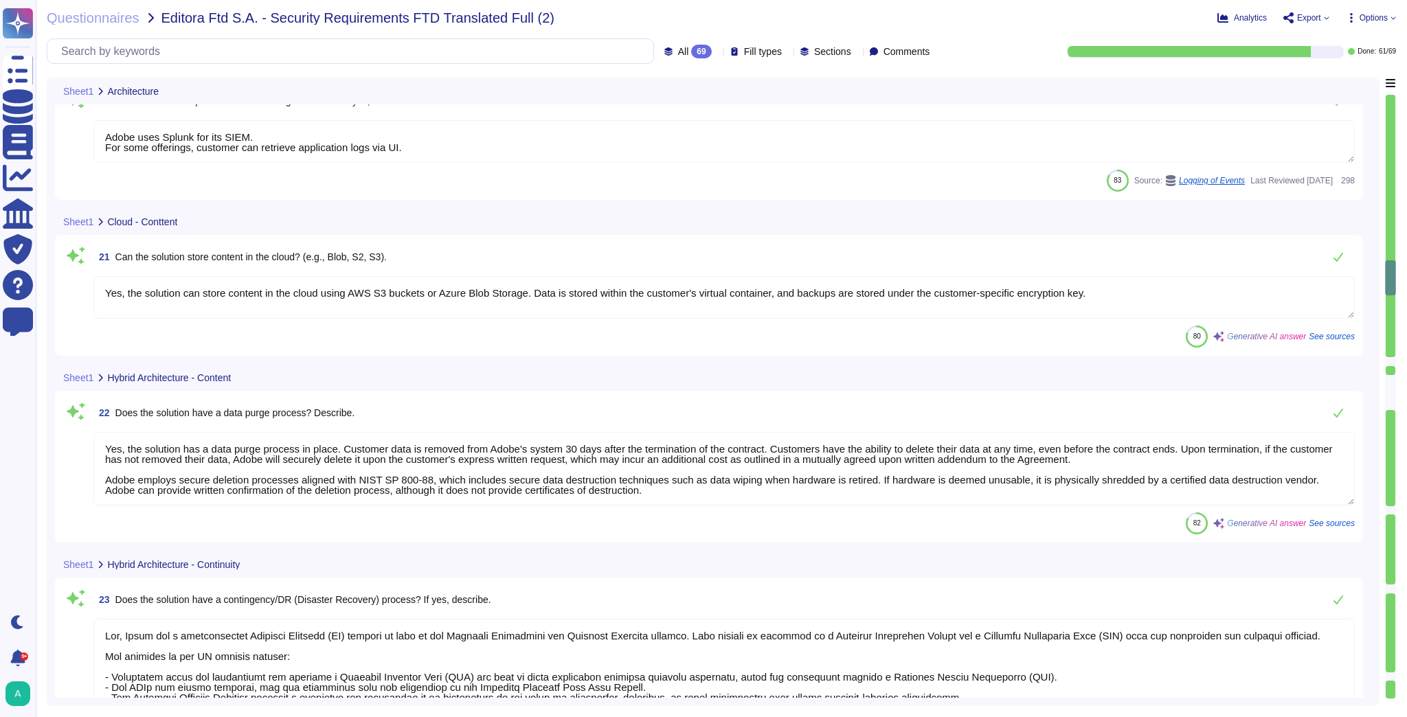
type textarea "Data that is stored in the Cloud will reside in the region instance appropriate…"
type textarea "Database clusters are replicated asynchronously between primary and secondary w…"
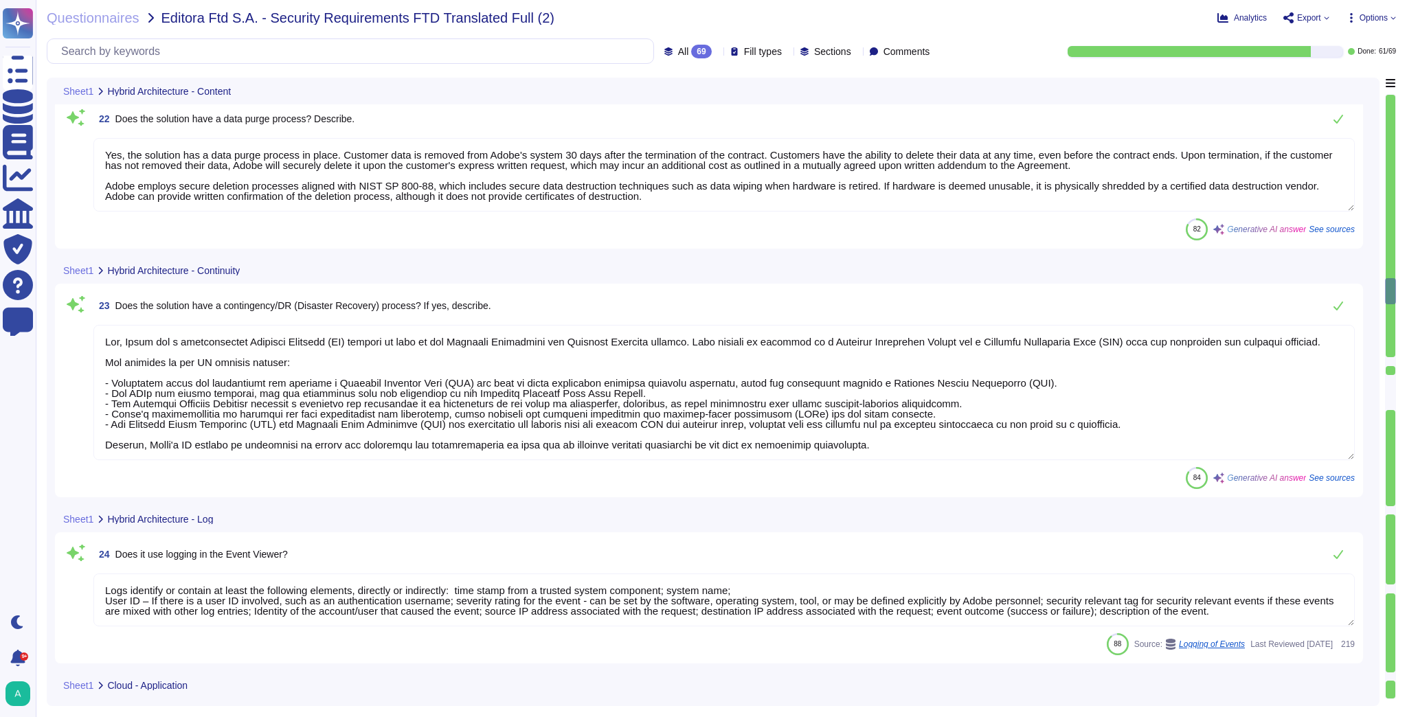
type textarea "Billing for the cloud solution is managed by AWS, which invoices Adobe each mon…"
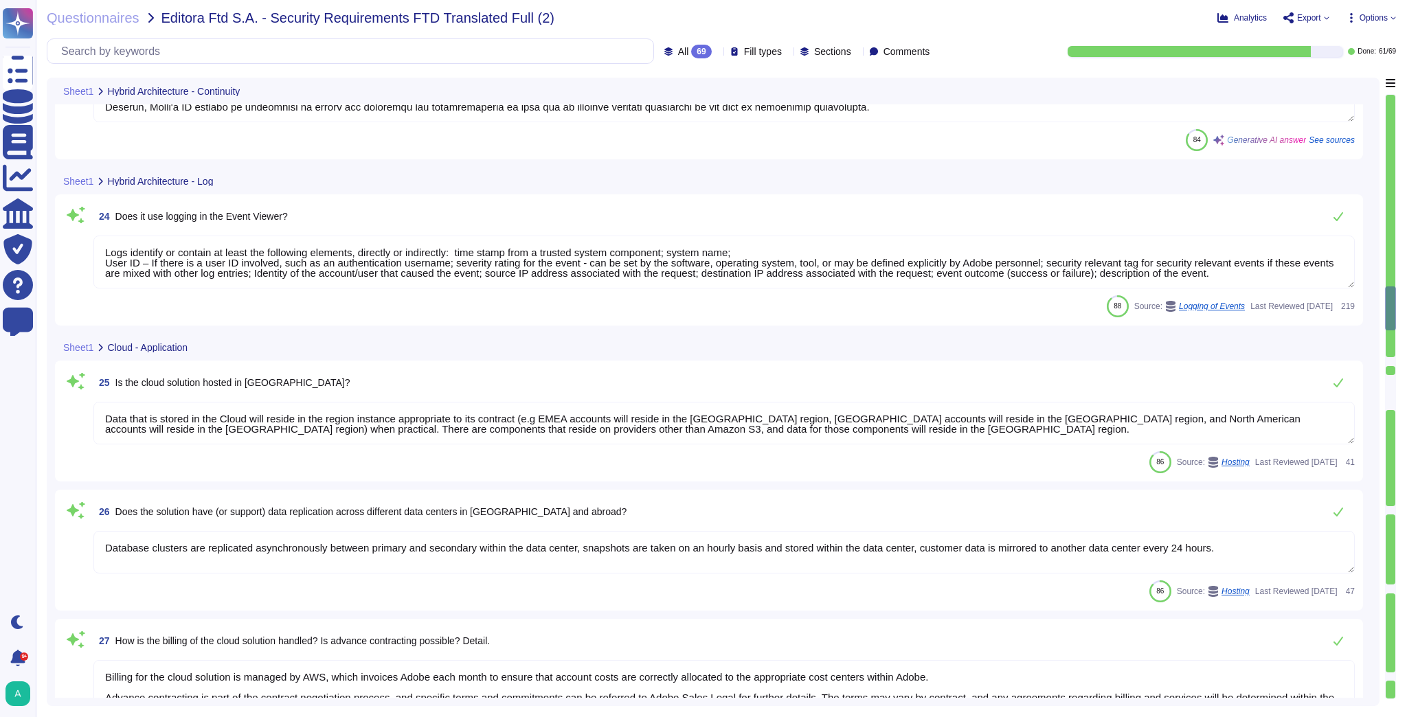
type textarea "Safe Harbor, [GEOGRAPHIC_DATA]-[GEOGRAPHIC_DATA] Privacy Shield and [GEOGRAPHIC…"
type textarea "Network segmentation is implemented within the Adobe services production enviro…"
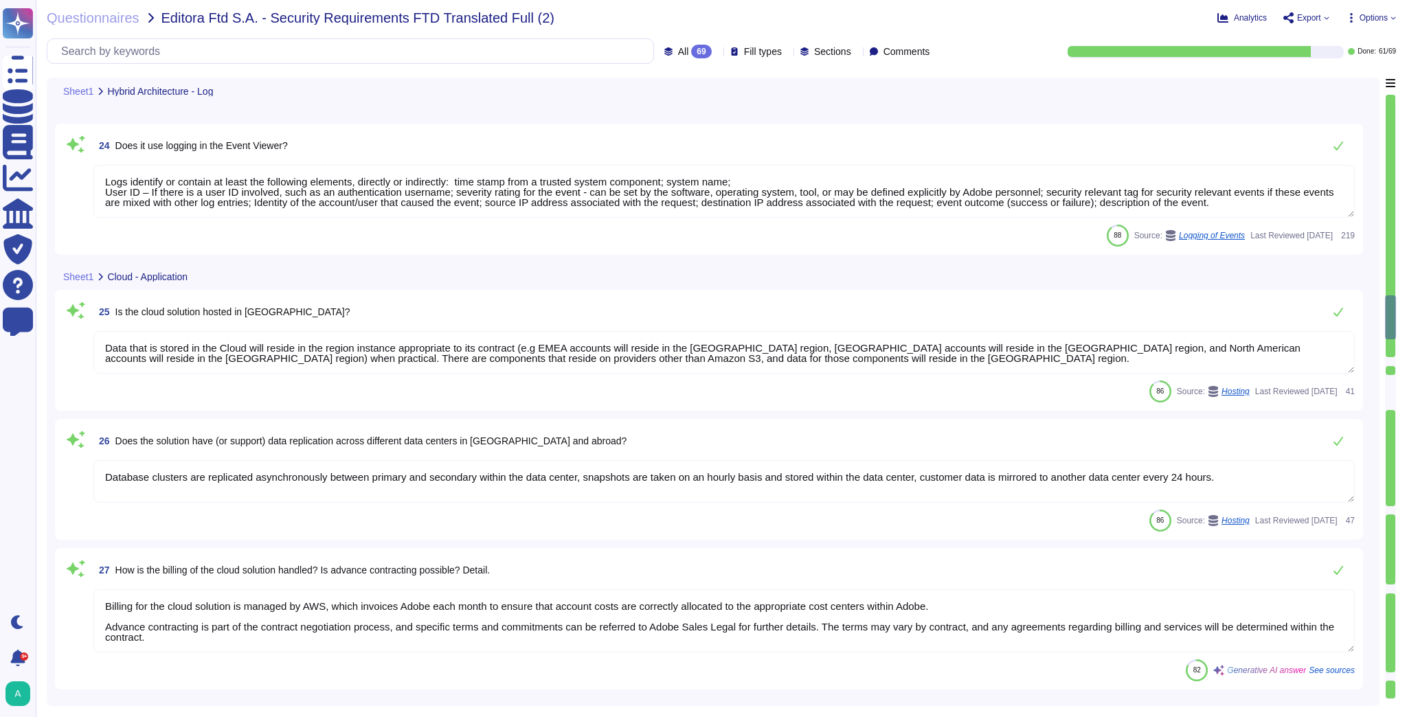
type textarea "Yes, the application requires privileged access to the database or instance. Pr…"
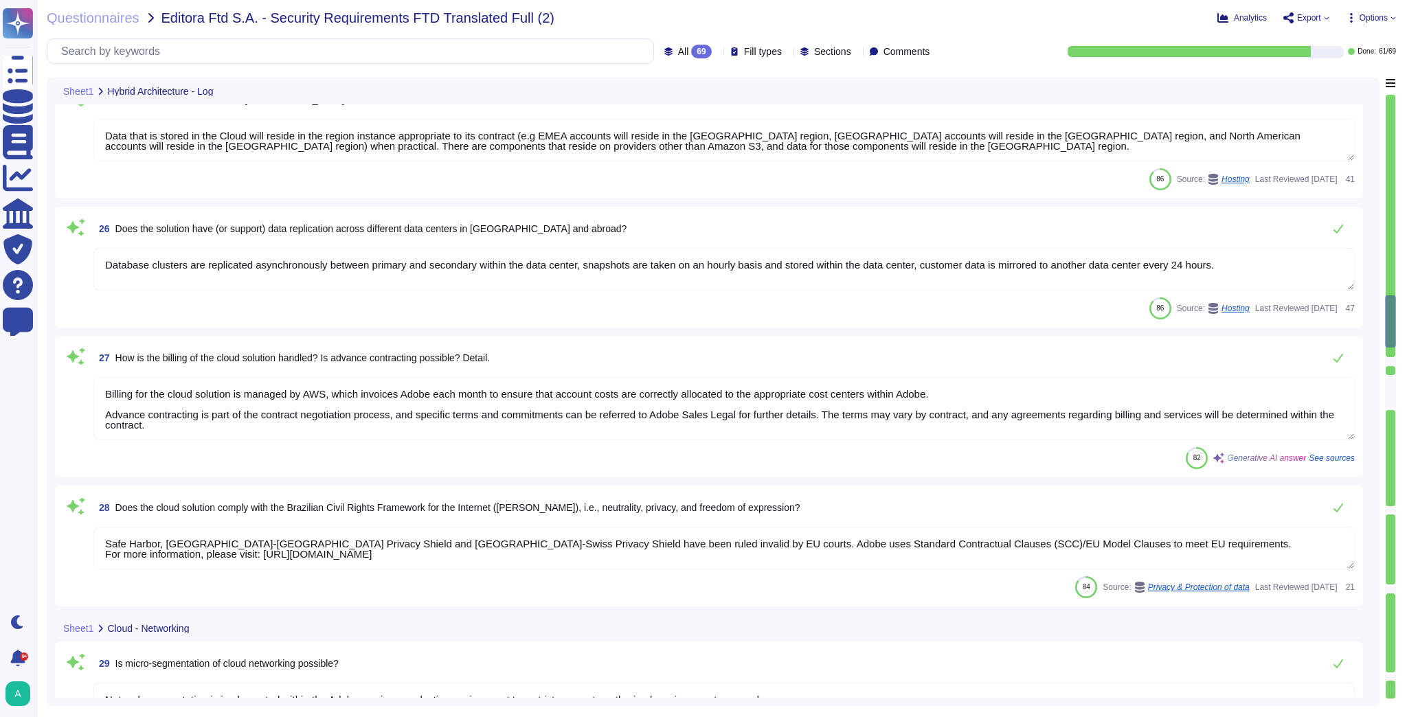
type textarea "Logs identify or contain at least the following elements, directly or indirectl…"
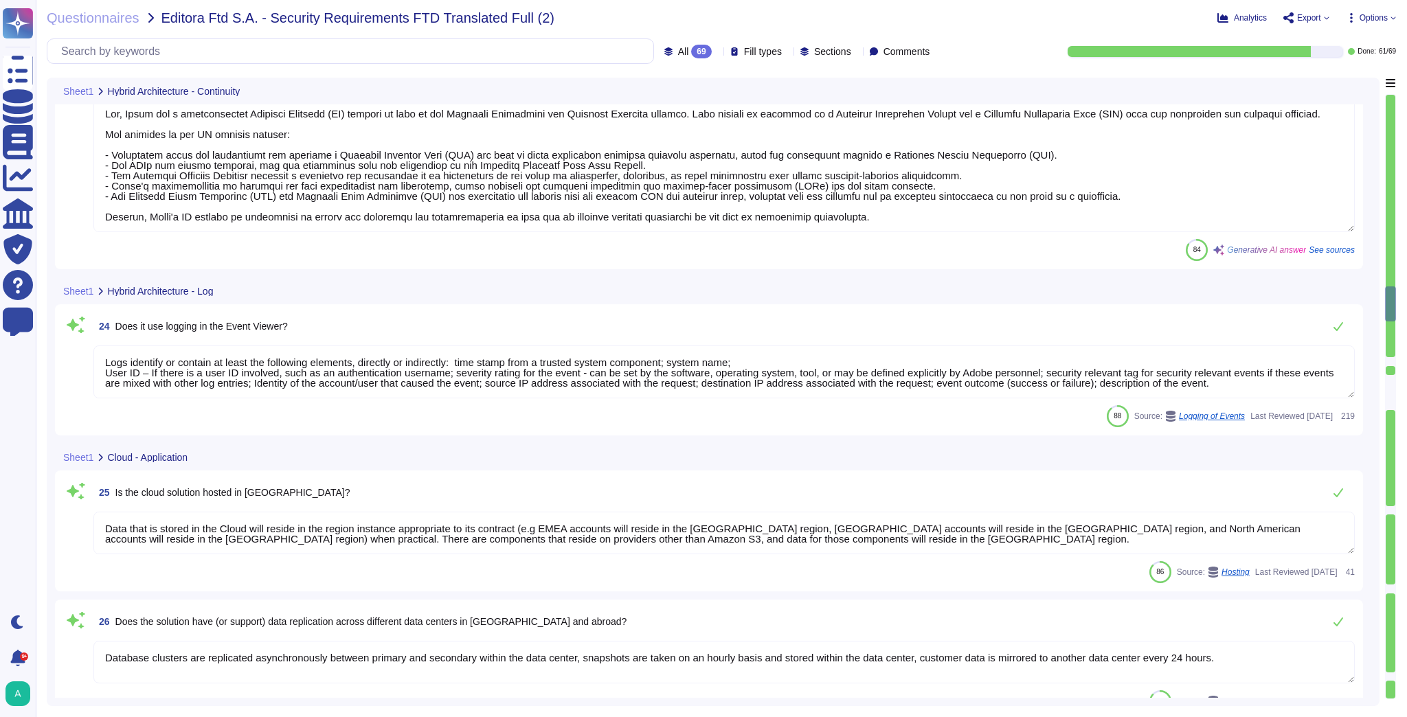
type textarea "Yes, Adobe has a comprehensive Disaster Recovery (DR) process as part of its Bu…"
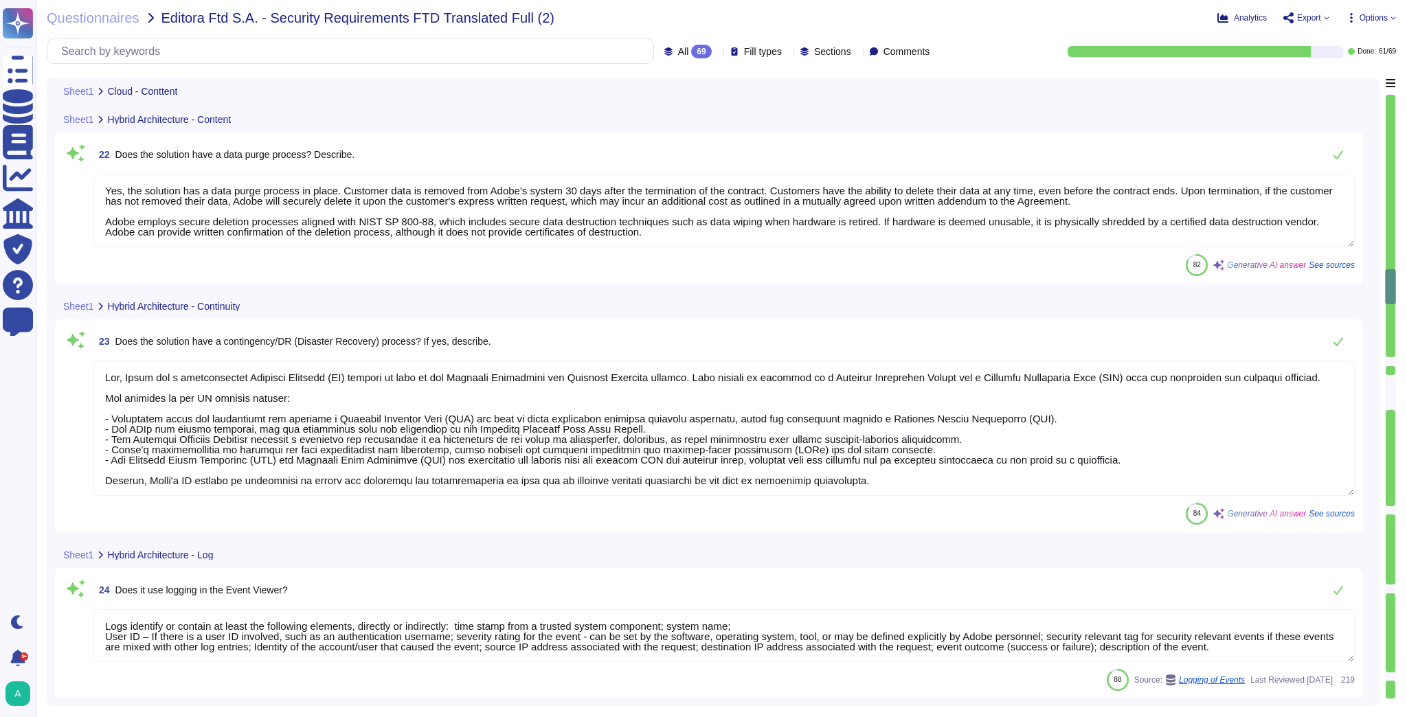
scroll to position [2912, 0]
type textarea "Yes, the solution can store content in the cloud using AWS S3 buckets or Azure …"
type textarea "Yes, the solution has a data purge process in place. Customer data is removed f…"
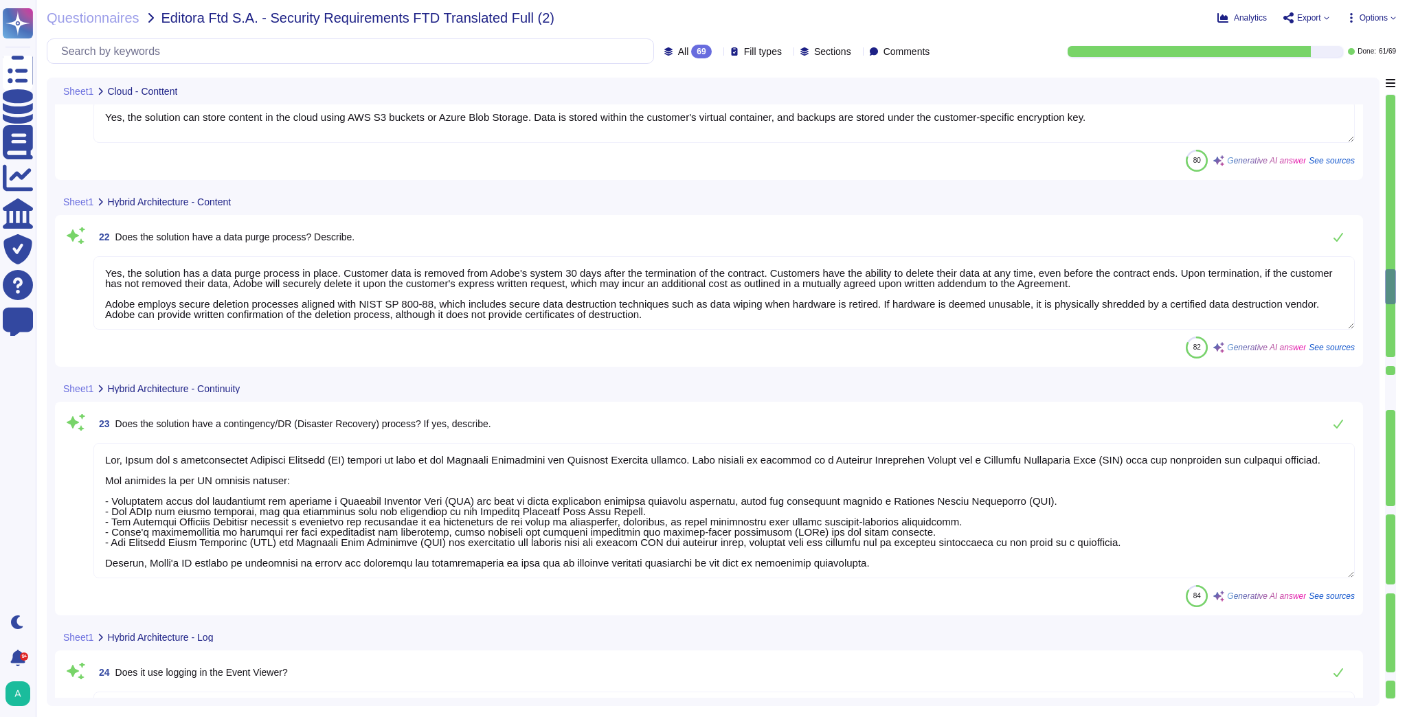
click at [717, 52] on icon at bounding box center [717, 52] width 0 height 0
click at [698, 131] on div "To do 8" at bounding box center [702, 120] width 122 height 31
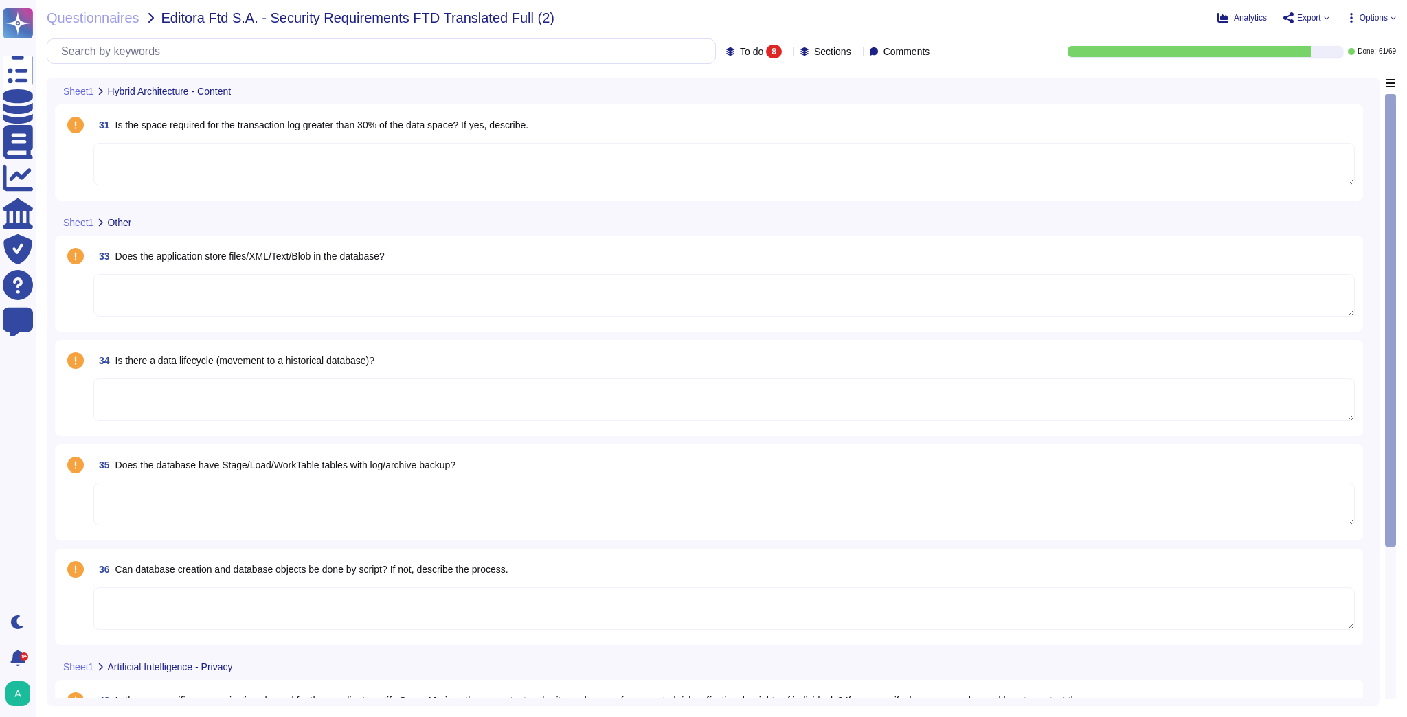
click at [1321, 19] on span "Export" at bounding box center [1306, 17] width 46 height 11
click at [1332, 83] on p "Download" at bounding box center [1356, 102] width 49 height 38
